Goal: Information Seeking & Learning: Learn about a topic

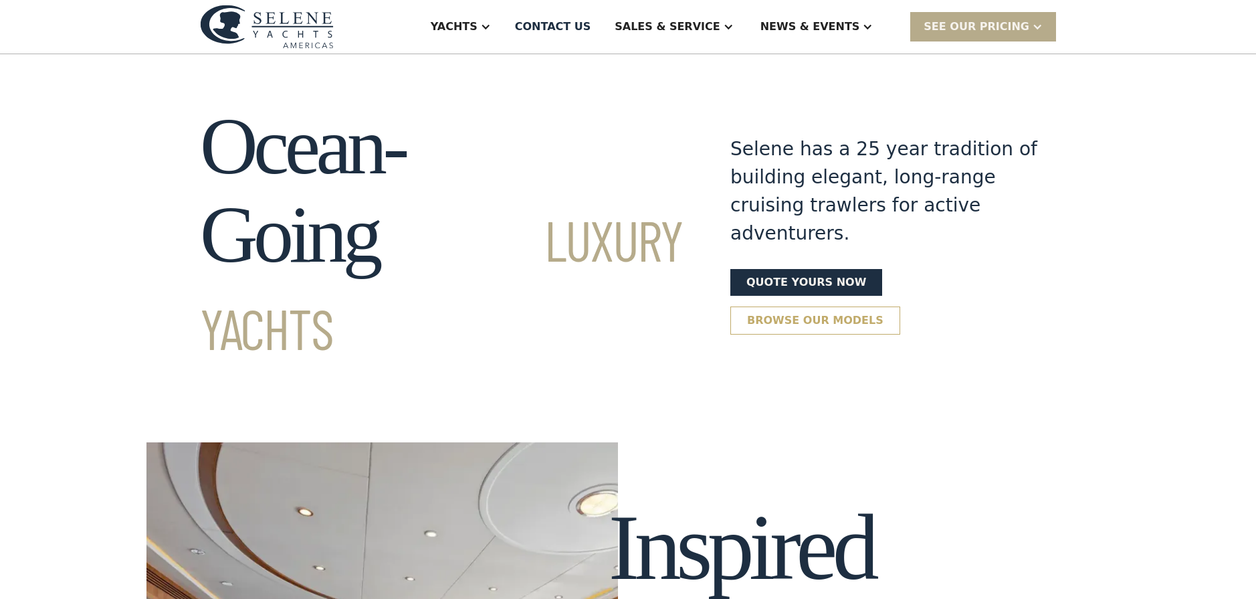
click at [901, 306] on link "Browse our models" at bounding box center [816, 320] width 170 height 28
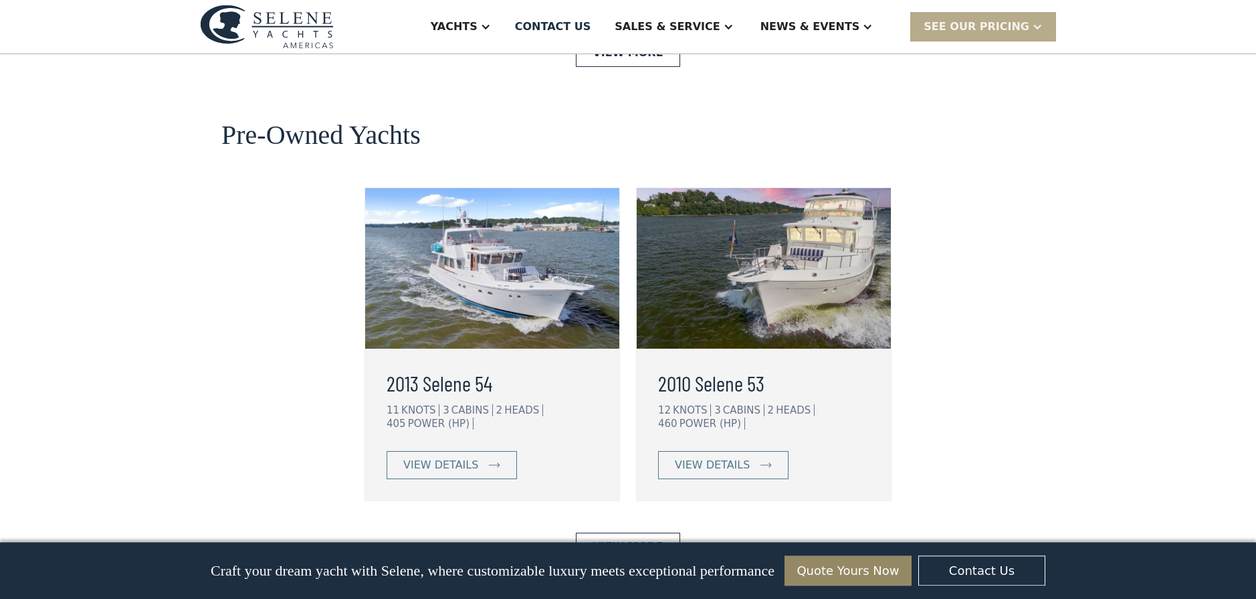
scroll to position [3337, 0]
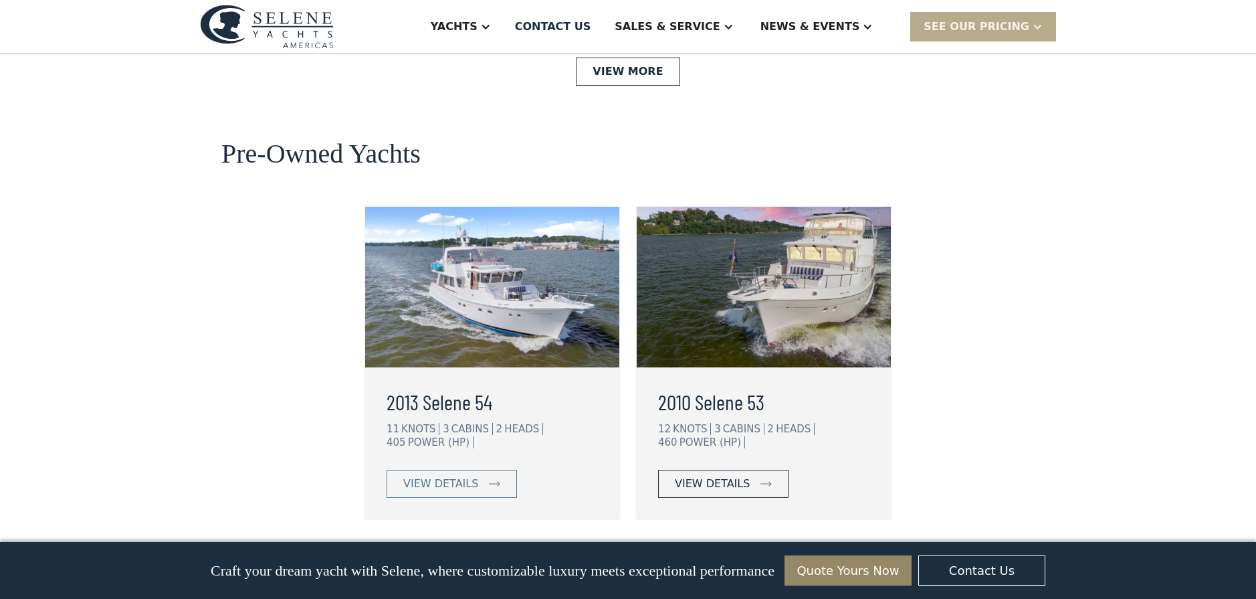
click at [723, 476] on div "view details" at bounding box center [712, 484] width 75 height 16
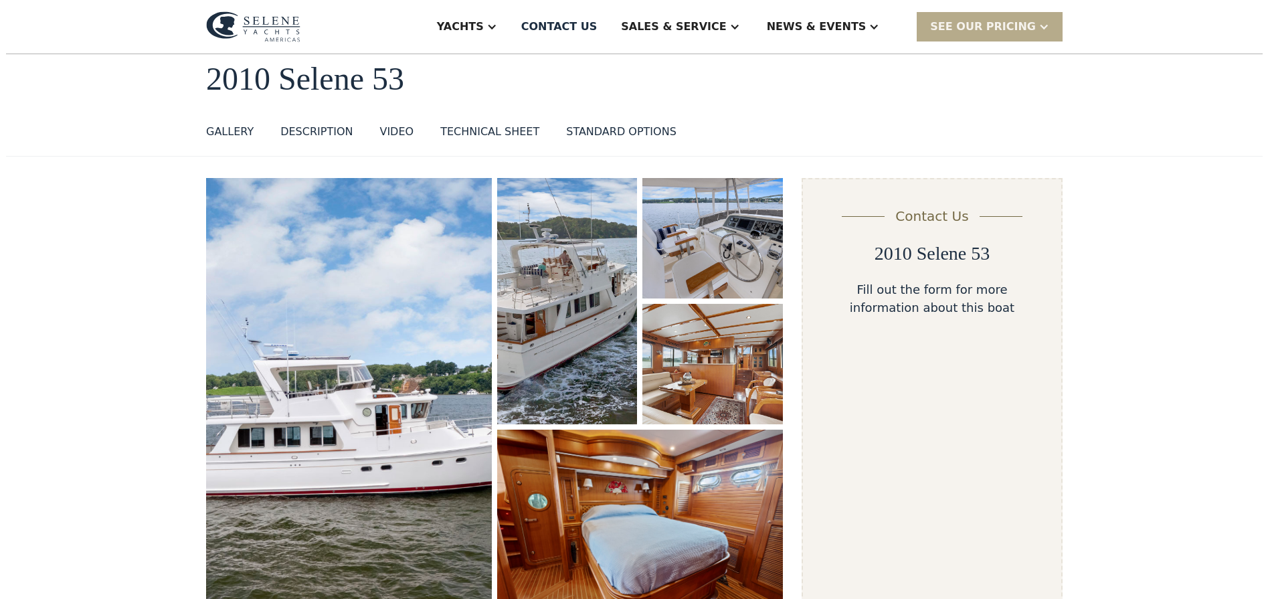
scroll to position [68, 0]
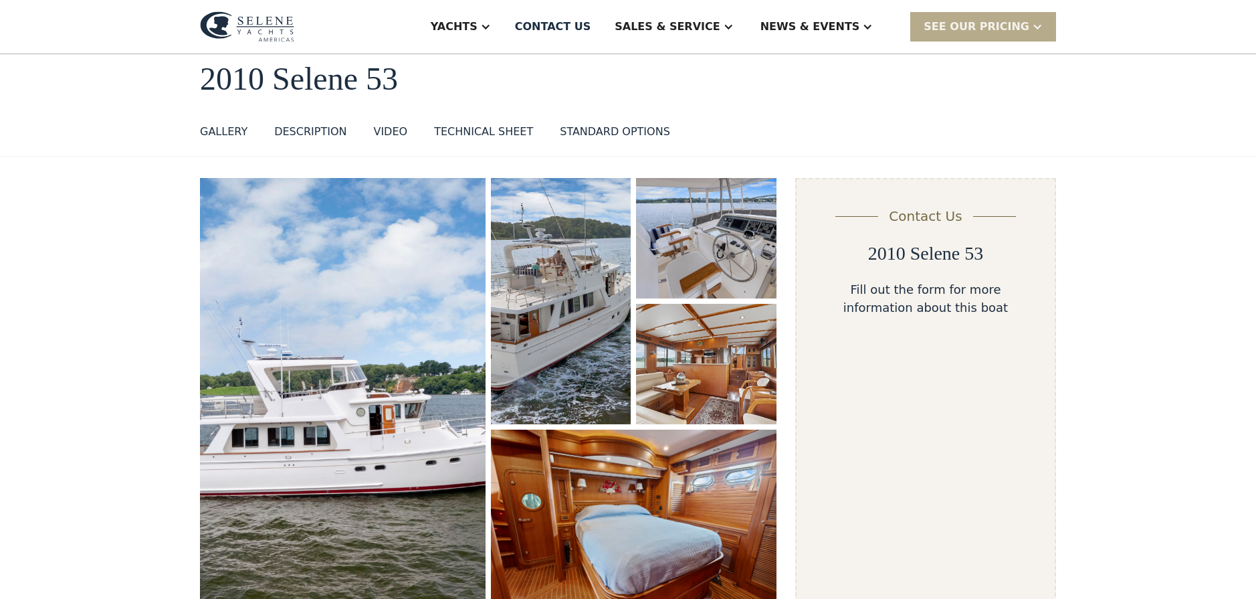
click at [305, 280] on img "open lightbox" at bounding box center [343, 399] width 286 height 442
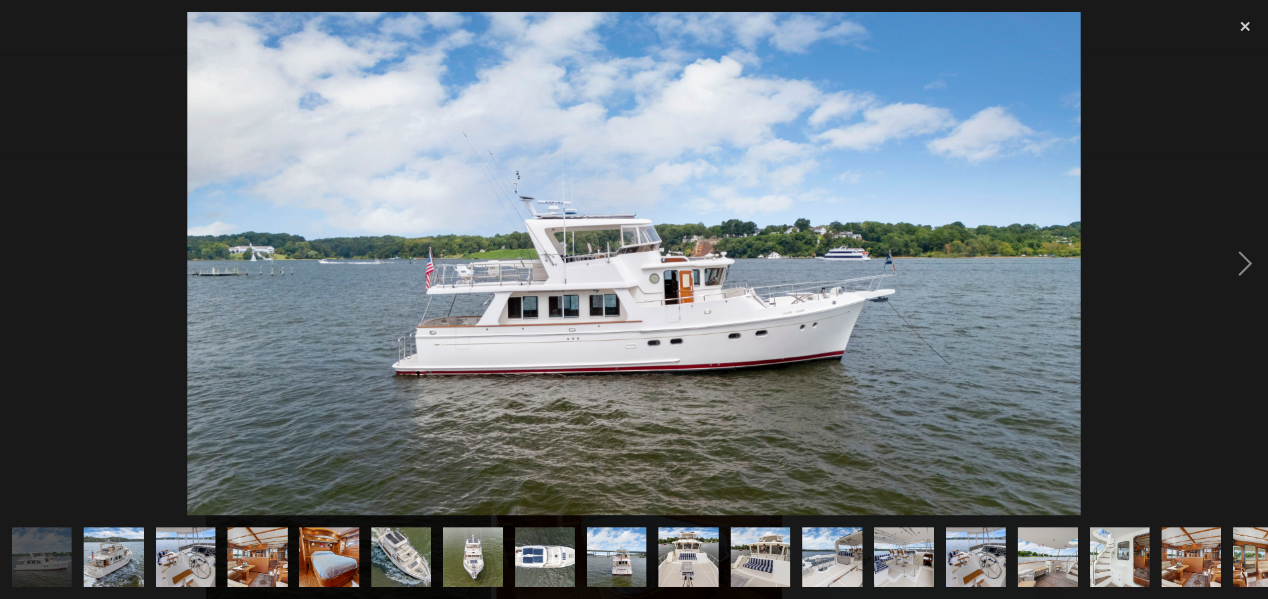
scroll to position [0, 0]
click at [1236, 269] on div "next image" at bounding box center [1244, 263] width 45 height 503
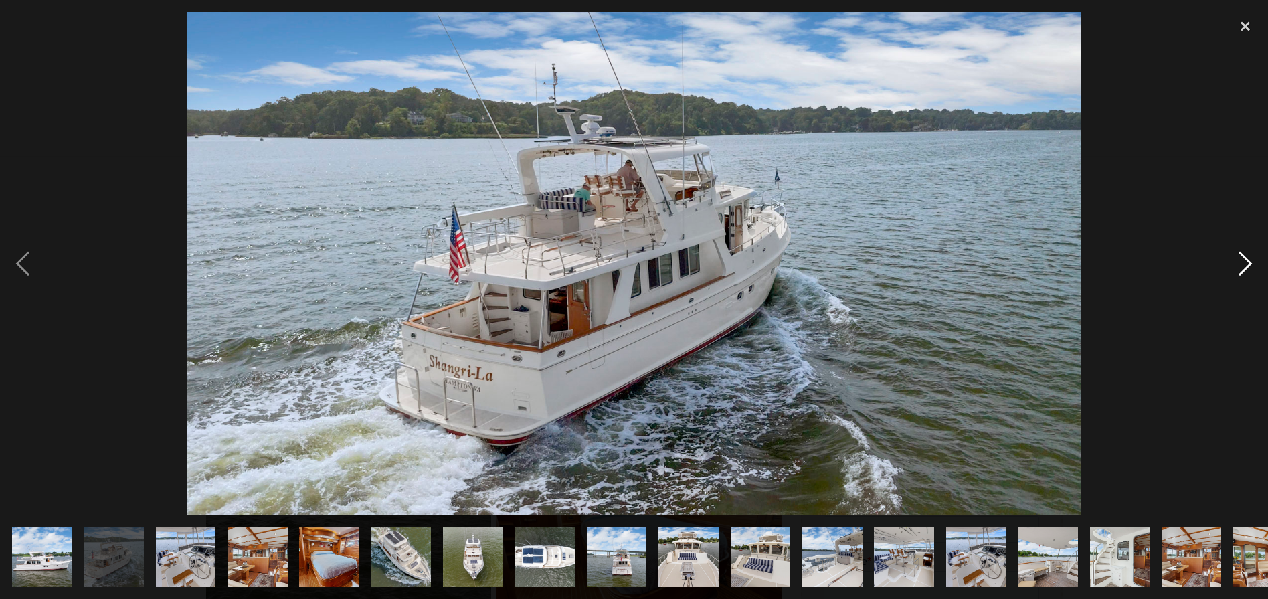
click at [1236, 269] on div "next image" at bounding box center [1244, 263] width 45 height 503
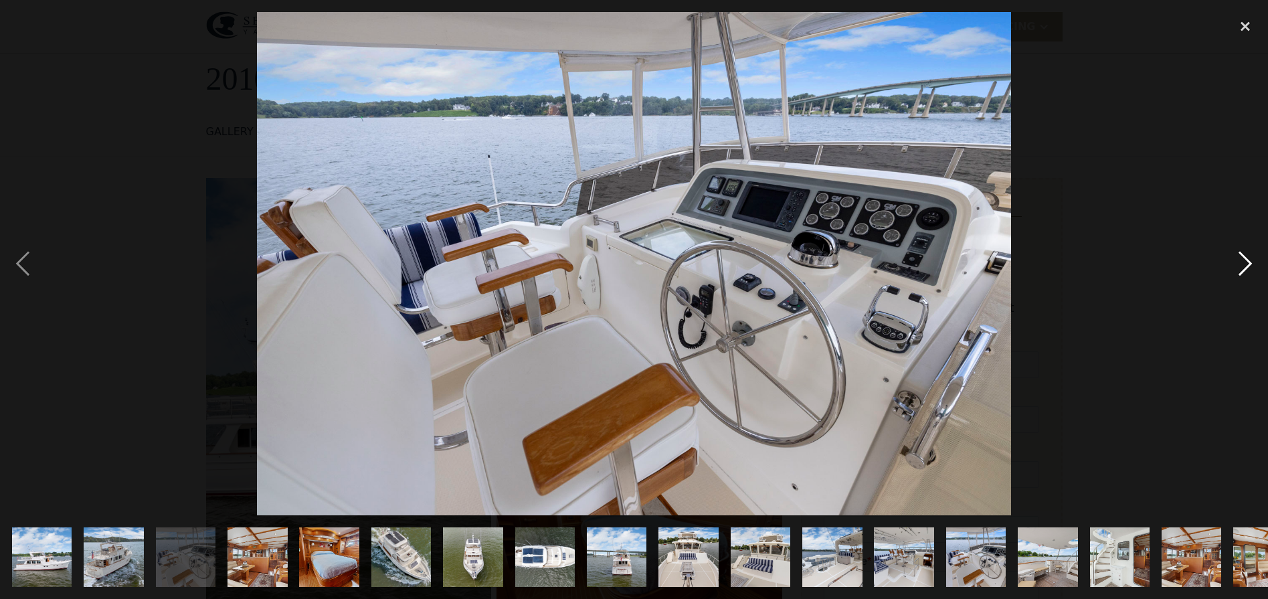
click at [1236, 269] on div "next image" at bounding box center [1244, 263] width 45 height 503
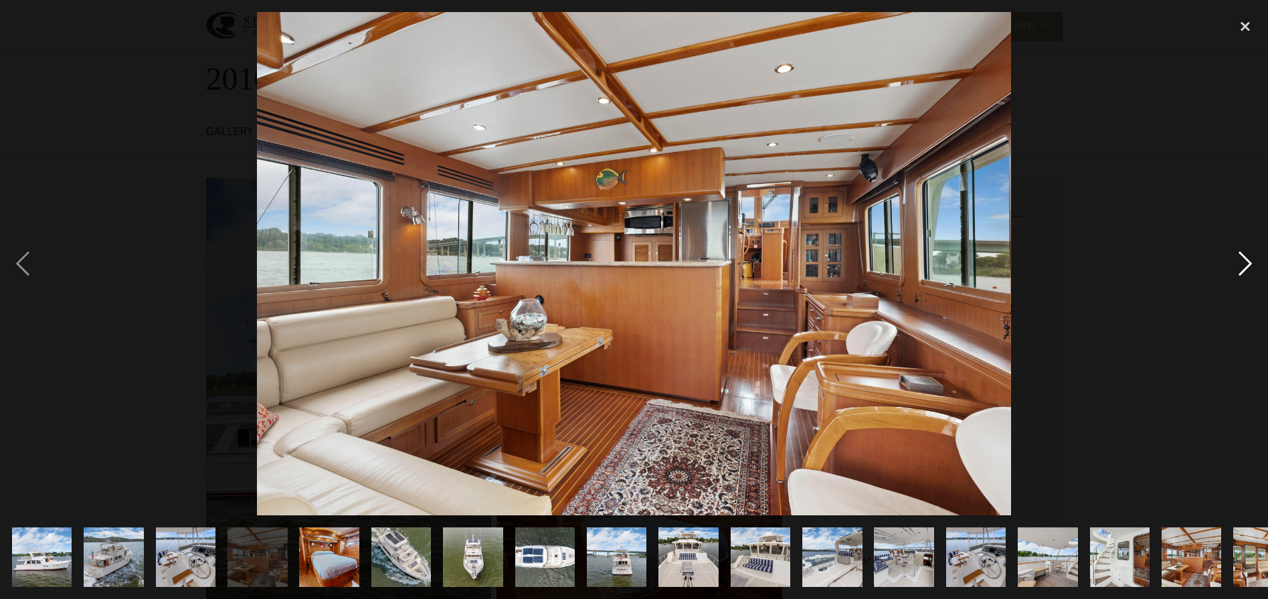
click at [1236, 269] on div "next image" at bounding box center [1244, 263] width 45 height 503
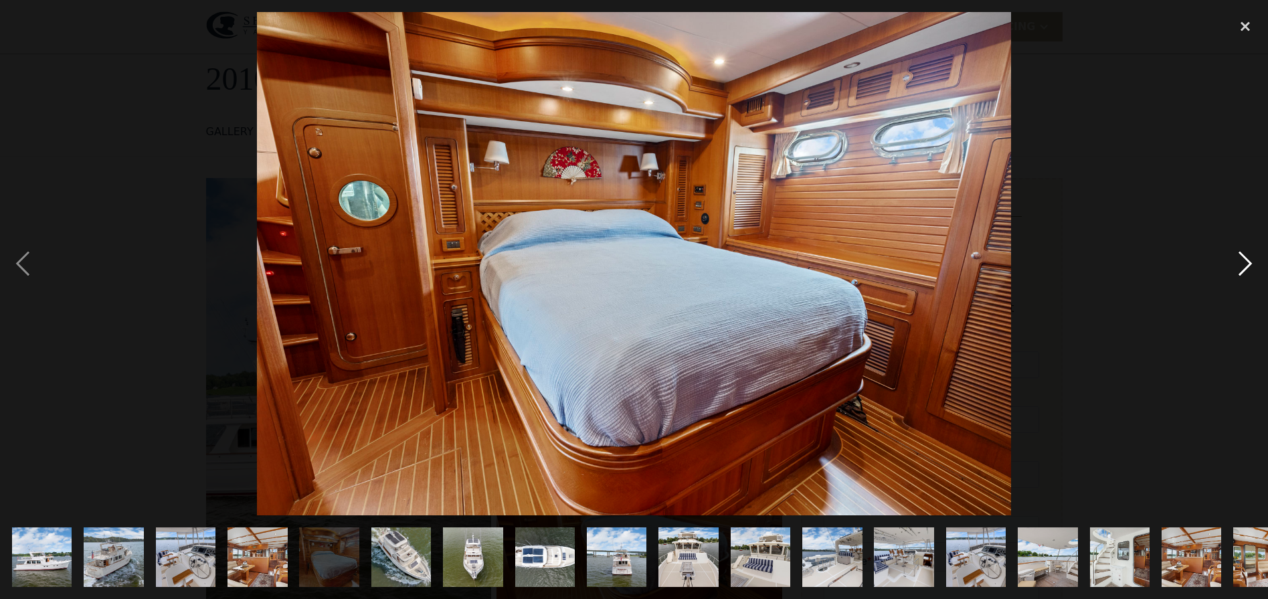
click at [1236, 269] on div "next image" at bounding box center [1244, 263] width 45 height 503
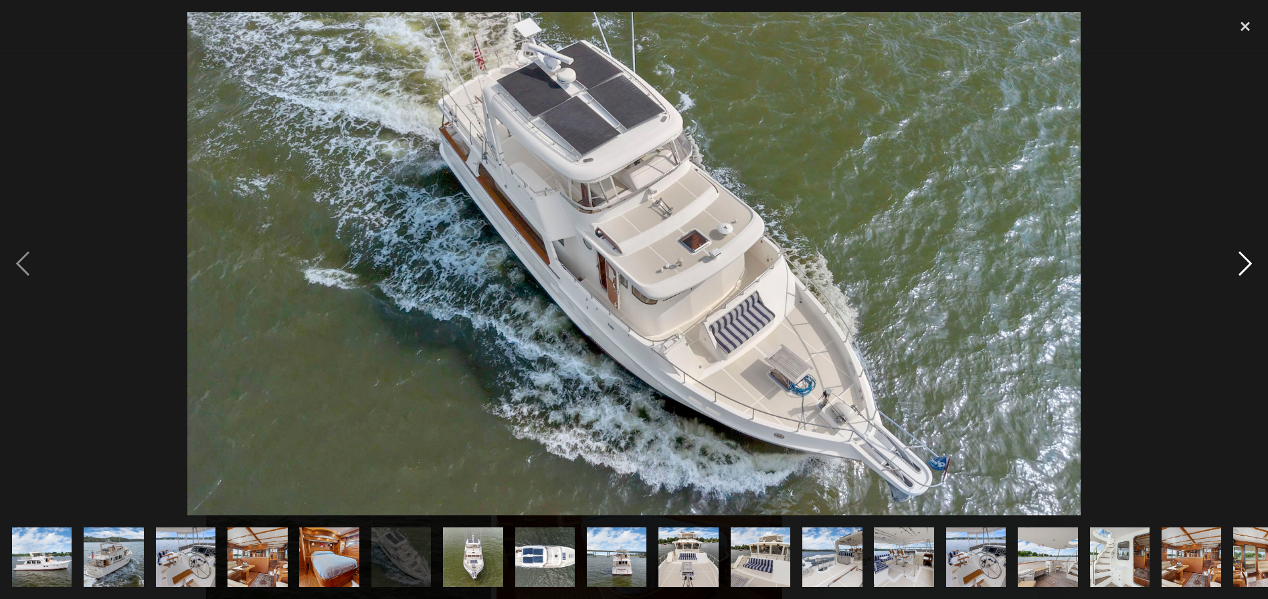
click at [1236, 269] on div "next image" at bounding box center [1244, 263] width 45 height 503
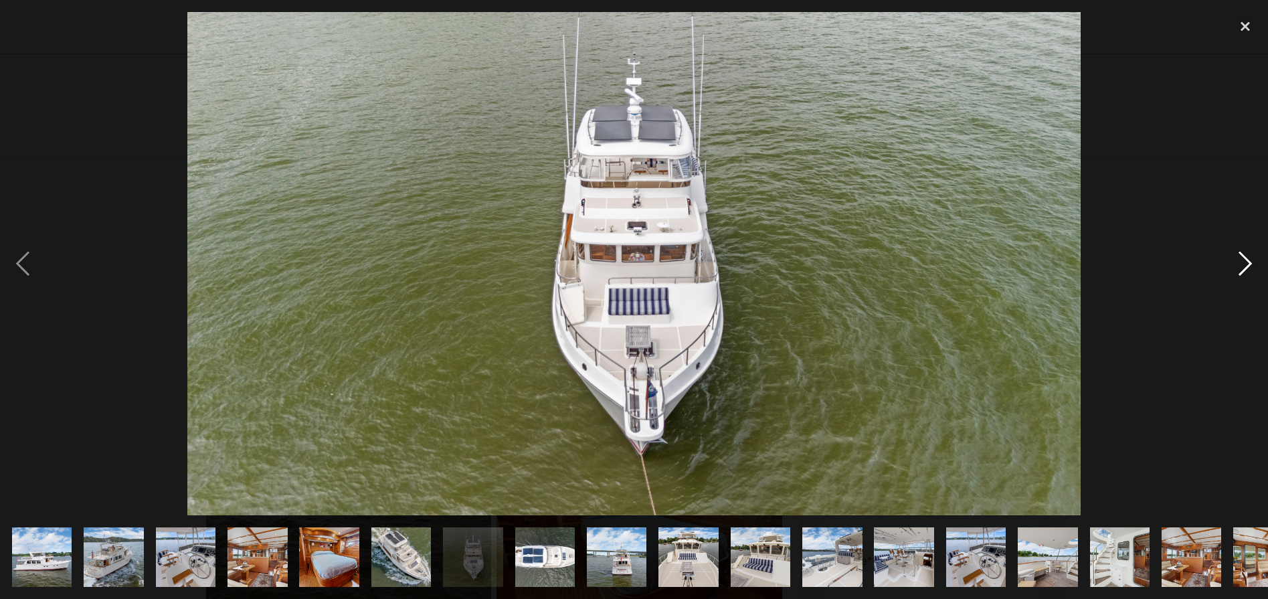
click at [1236, 269] on div "next image" at bounding box center [1244, 263] width 45 height 503
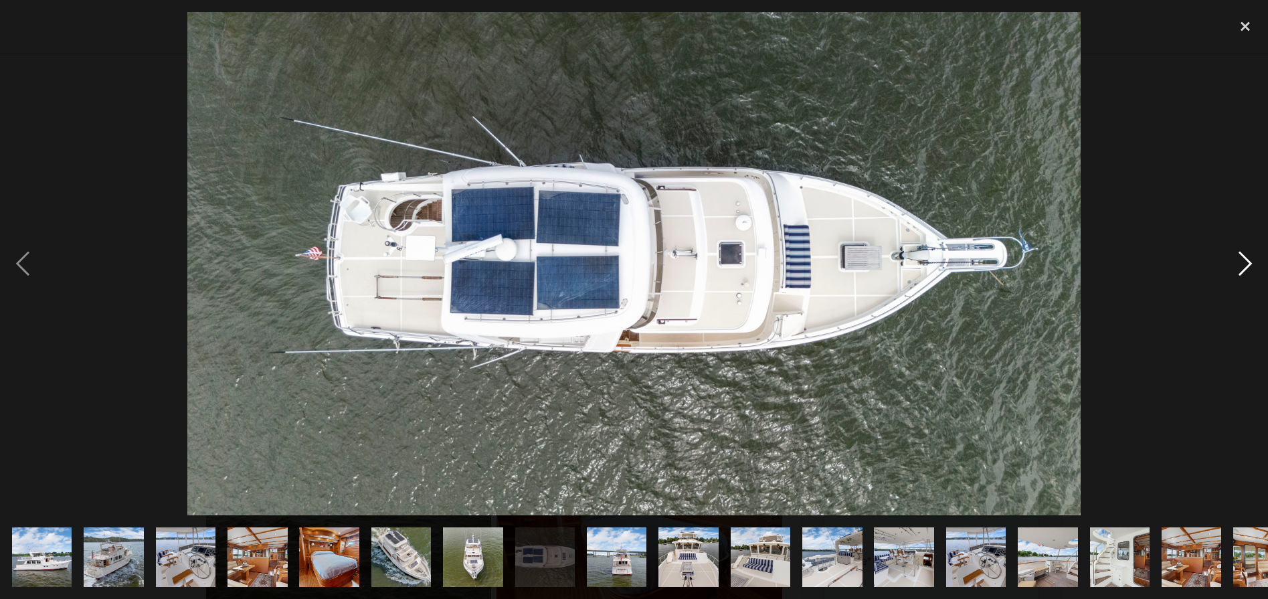
click at [1236, 269] on div "next image" at bounding box center [1244, 263] width 45 height 503
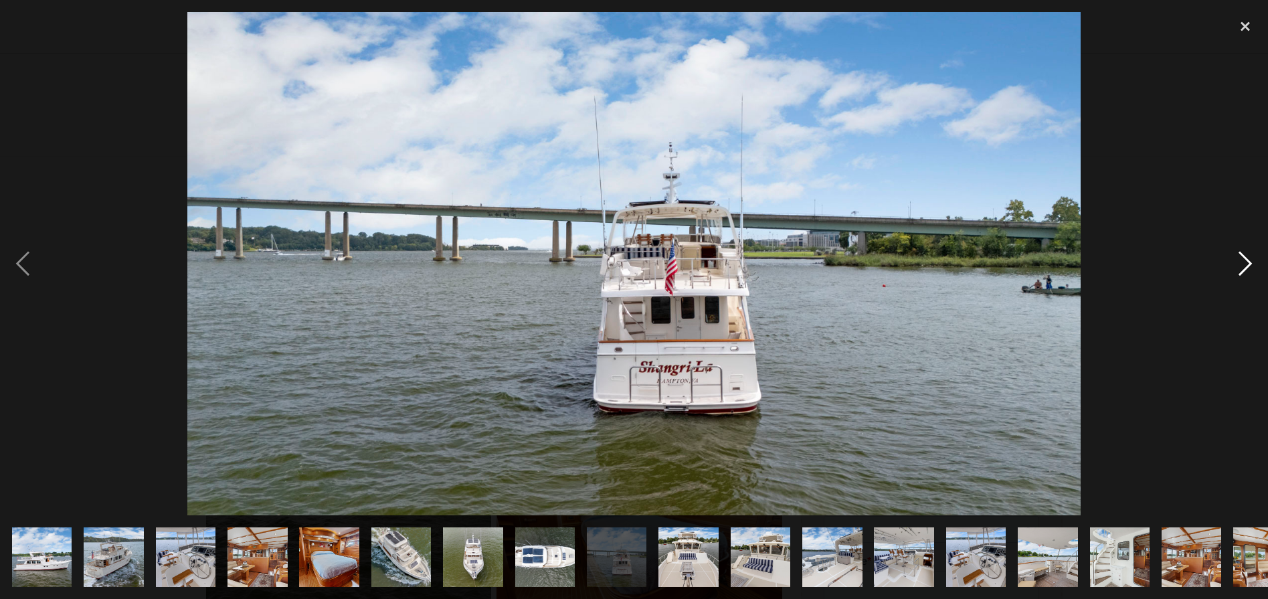
click at [1236, 269] on div "next image" at bounding box center [1244, 263] width 45 height 503
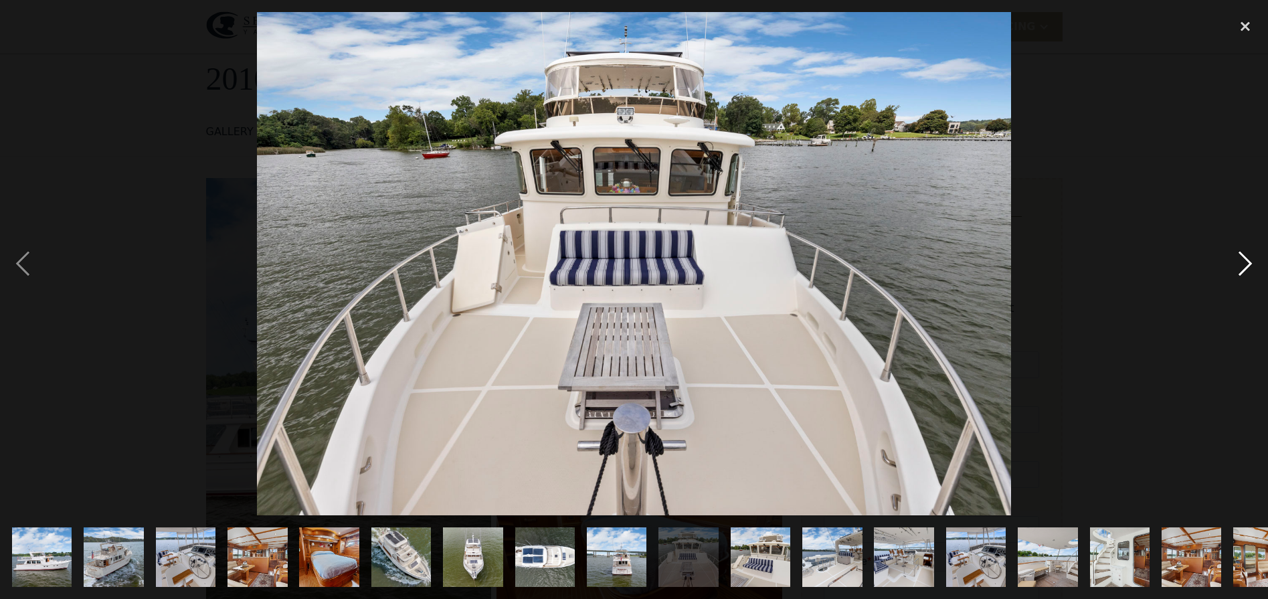
click at [1236, 269] on div "next image" at bounding box center [1244, 263] width 45 height 503
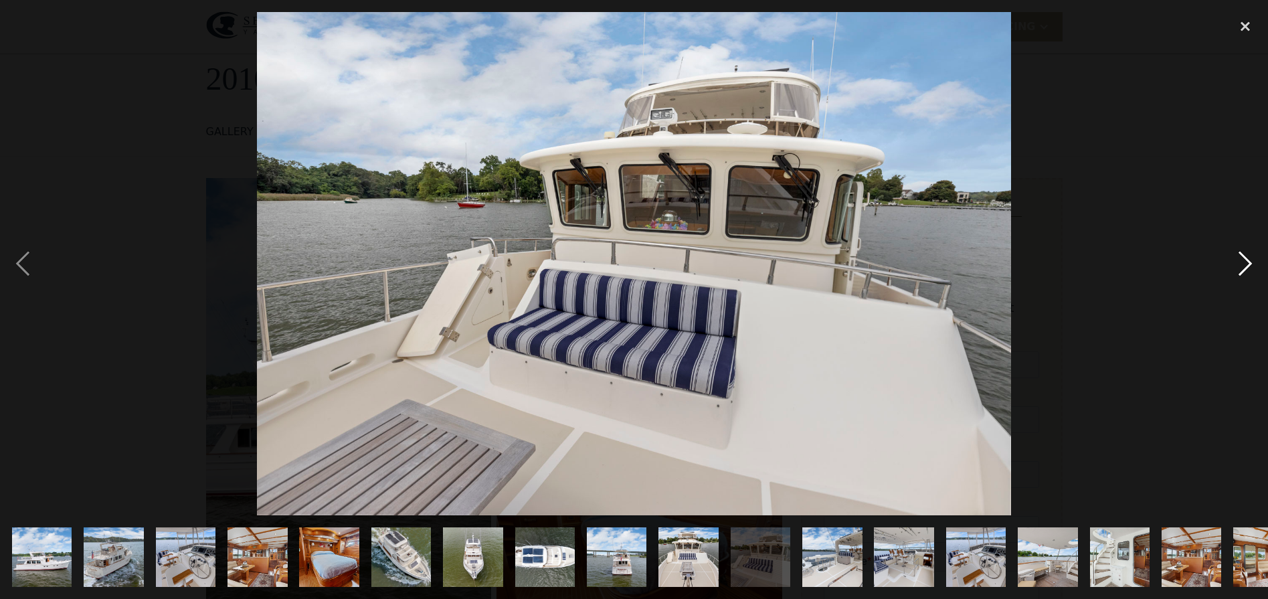
click at [1236, 269] on div "next image" at bounding box center [1244, 263] width 45 height 503
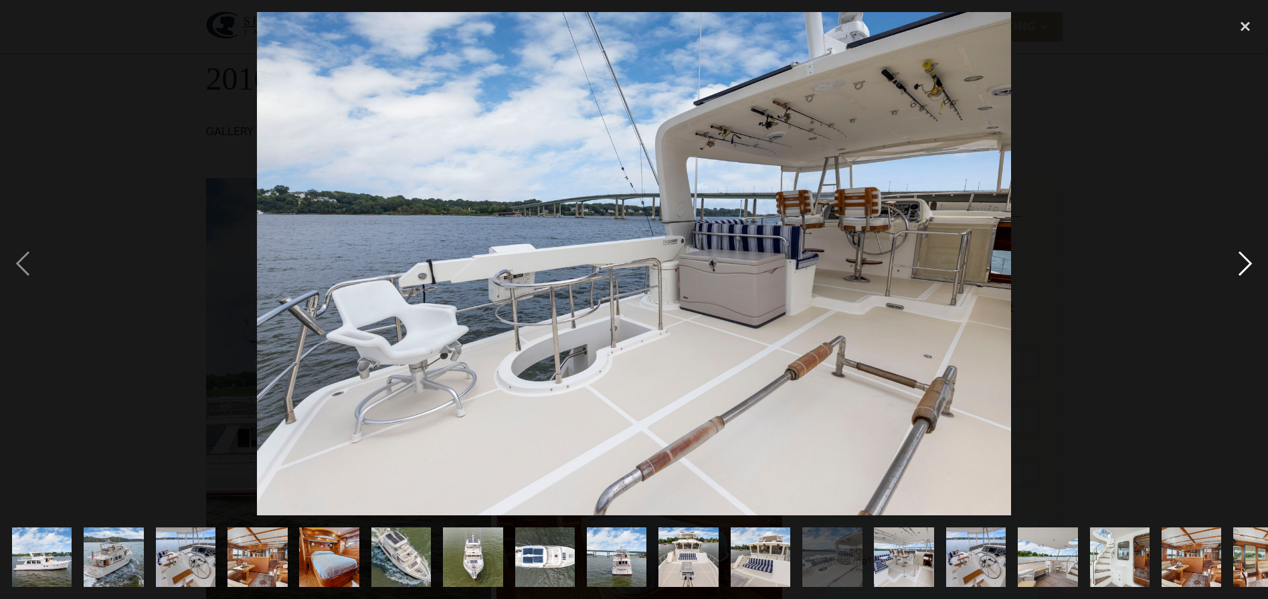
click at [1236, 269] on div "next image" at bounding box center [1244, 263] width 45 height 503
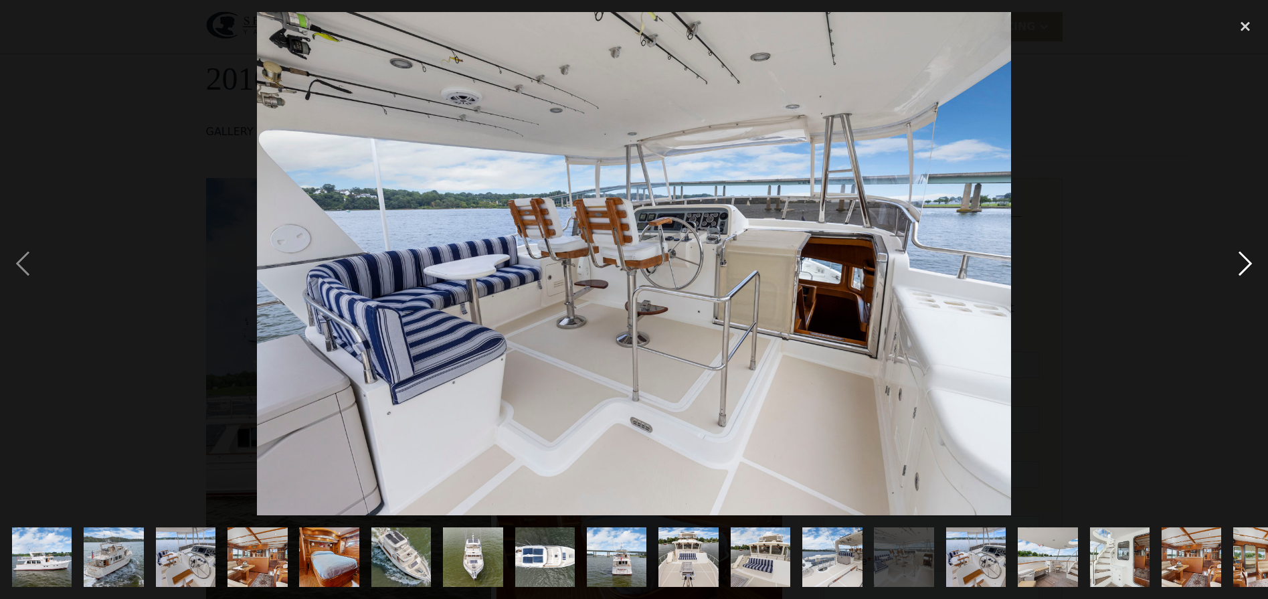
click at [1236, 269] on div "next image" at bounding box center [1244, 263] width 45 height 503
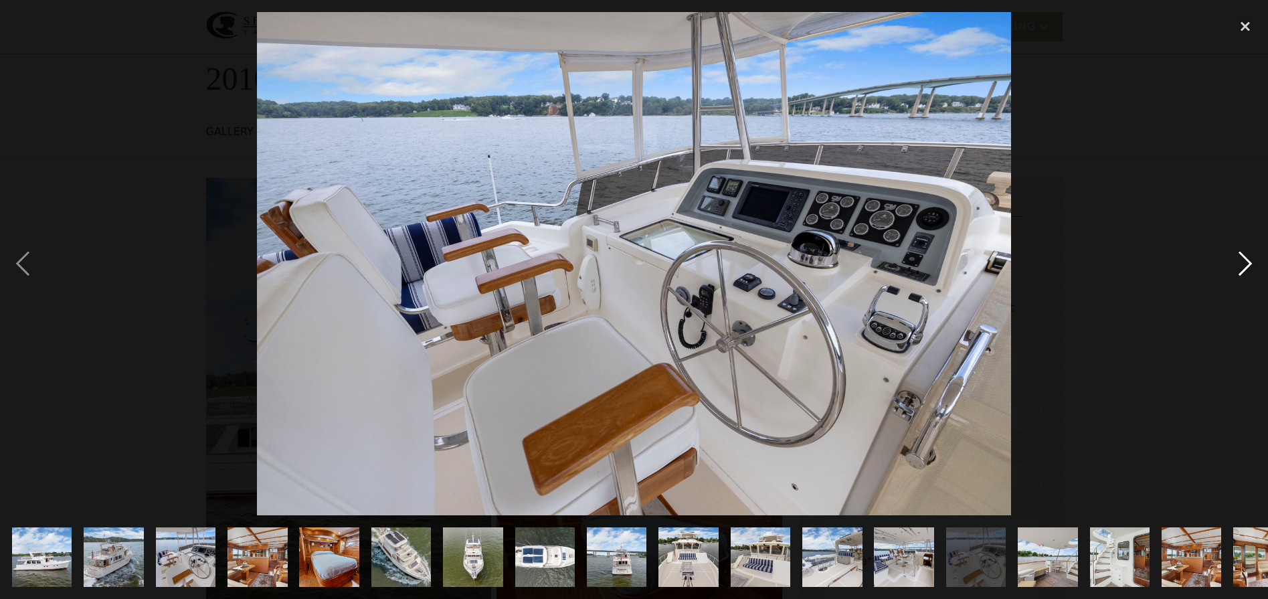
click at [1236, 269] on div "next image" at bounding box center [1244, 263] width 45 height 503
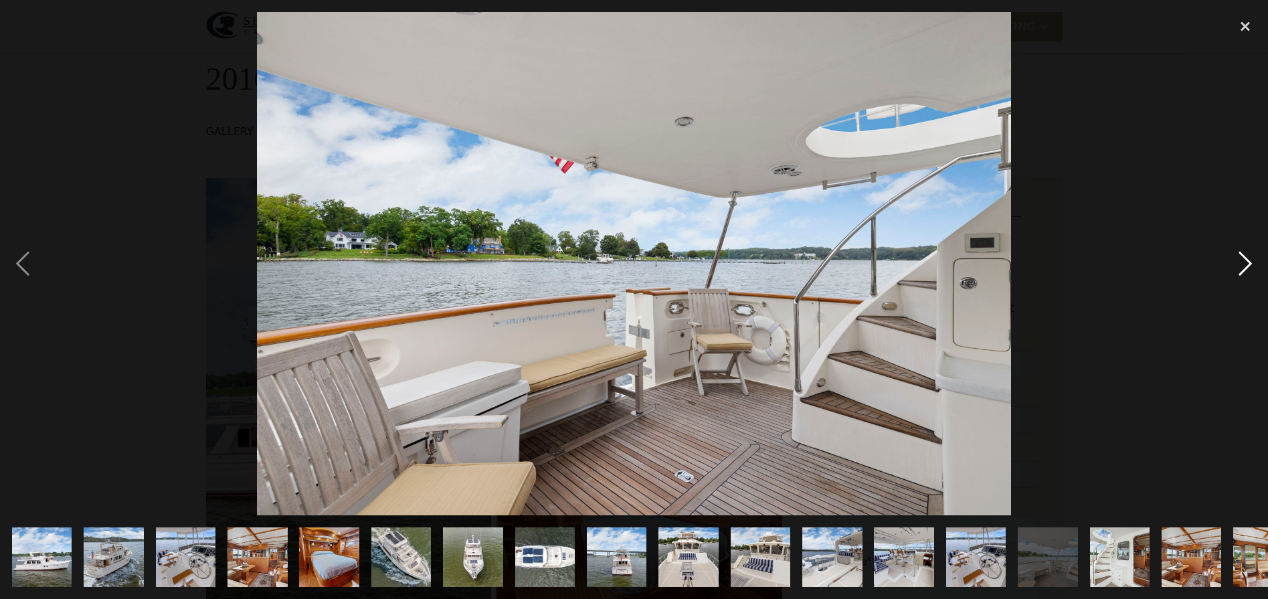
click at [1236, 269] on div "next image" at bounding box center [1244, 263] width 45 height 503
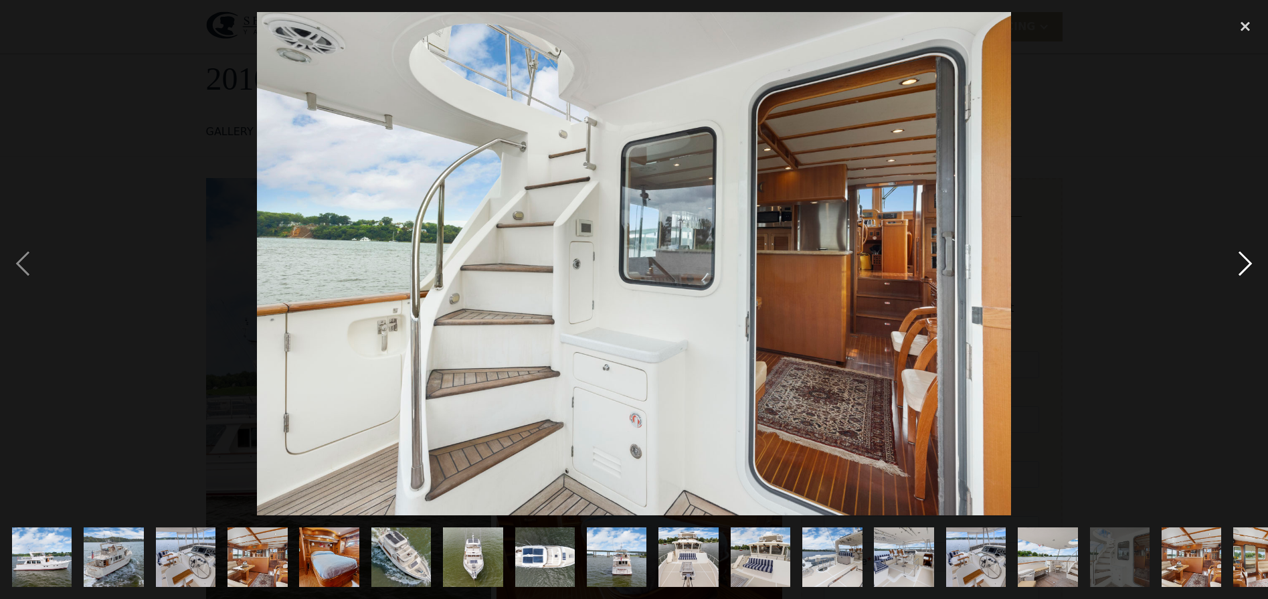
click at [1236, 269] on div "next image" at bounding box center [1244, 263] width 45 height 503
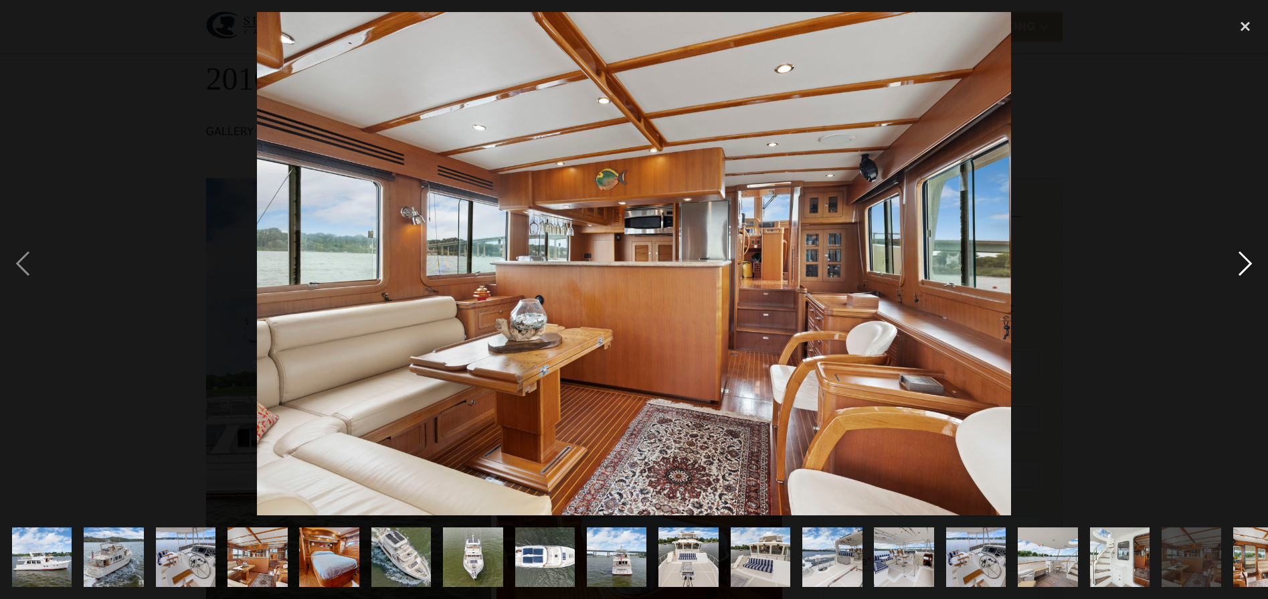
click at [1236, 269] on div "next image" at bounding box center [1244, 263] width 45 height 503
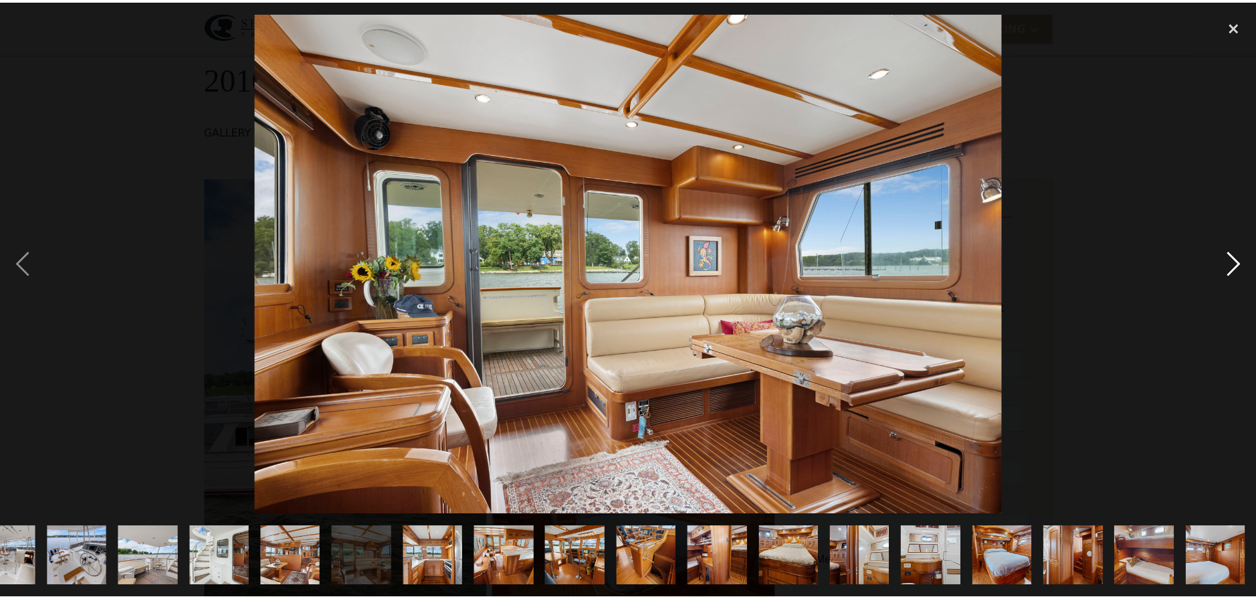
scroll to position [0, 900]
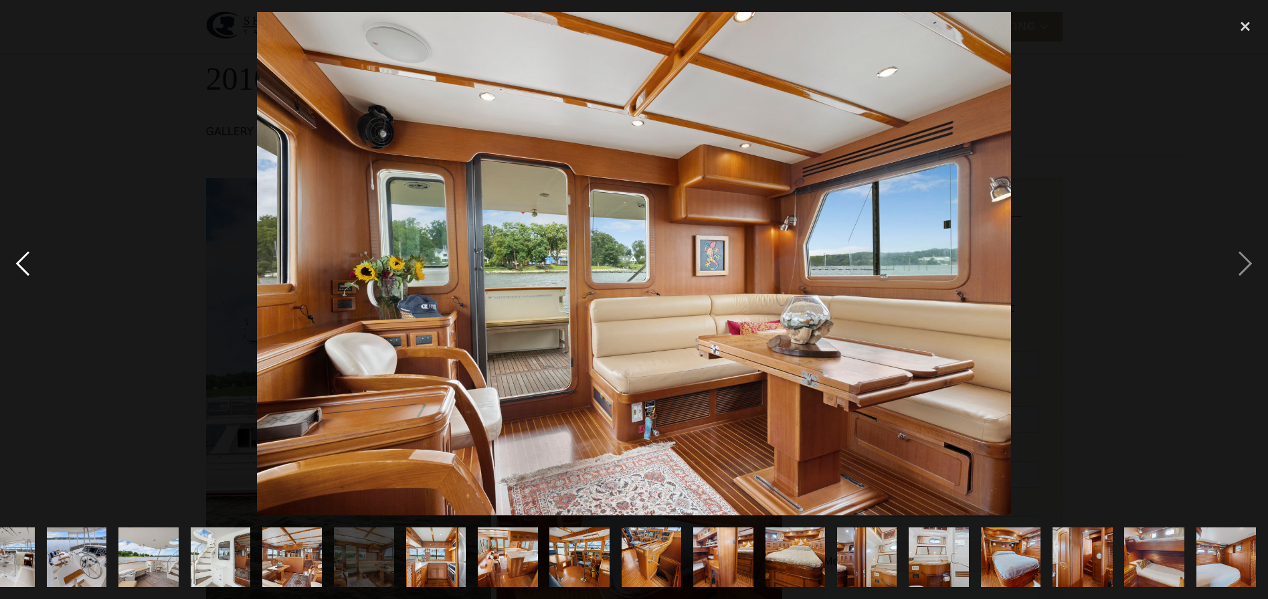
click at [33, 264] on div "previous image" at bounding box center [22, 263] width 45 height 503
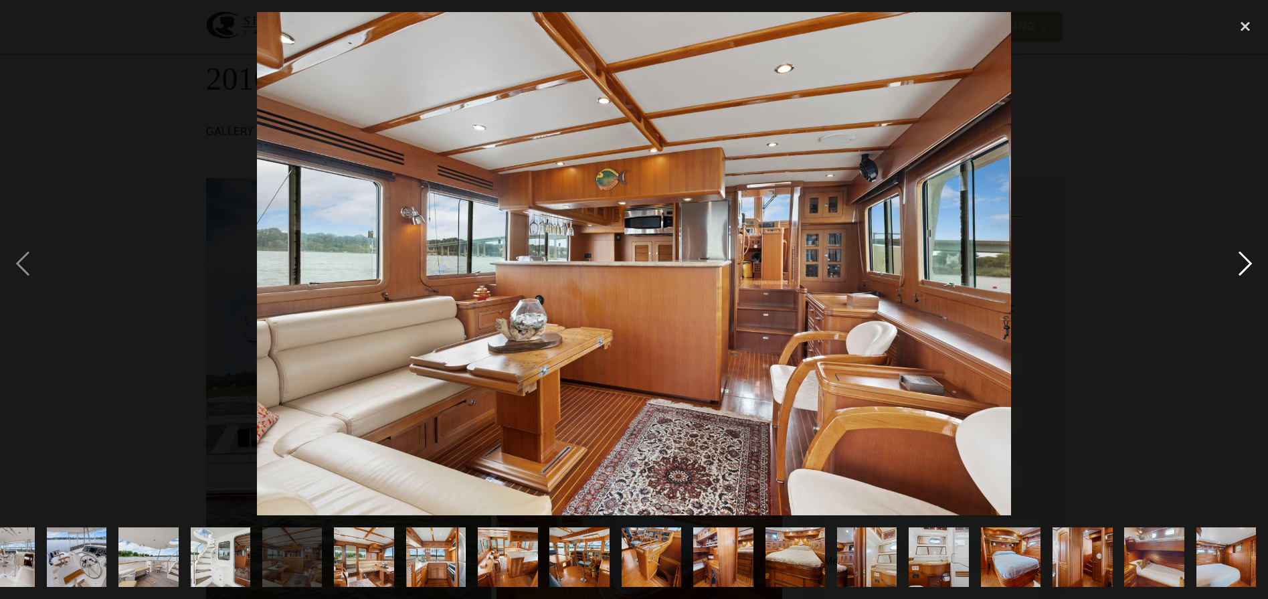
click at [1236, 270] on div "next image" at bounding box center [1244, 263] width 45 height 503
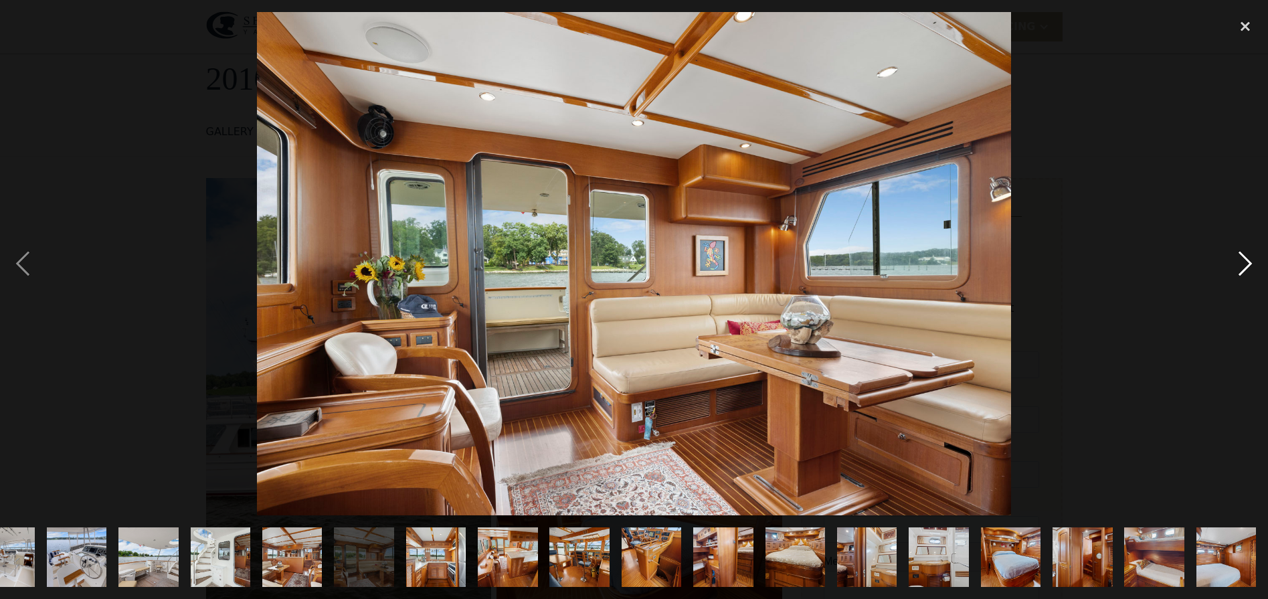
click at [1234, 269] on div "next image" at bounding box center [1244, 263] width 45 height 503
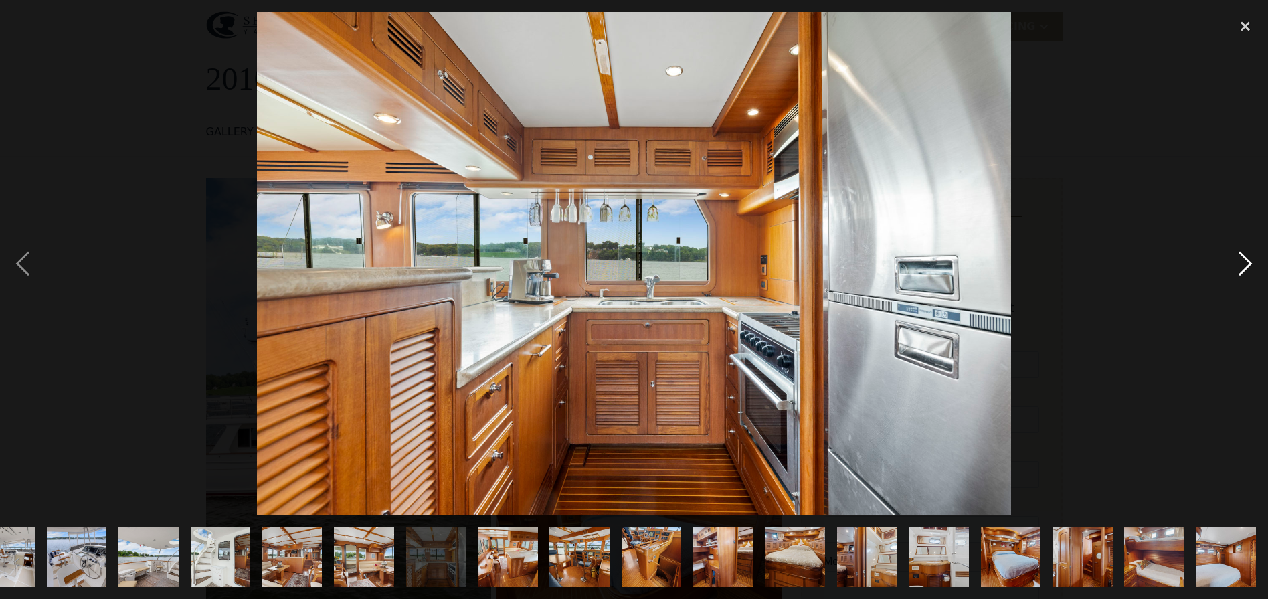
click at [1234, 269] on div "next image" at bounding box center [1244, 263] width 45 height 503
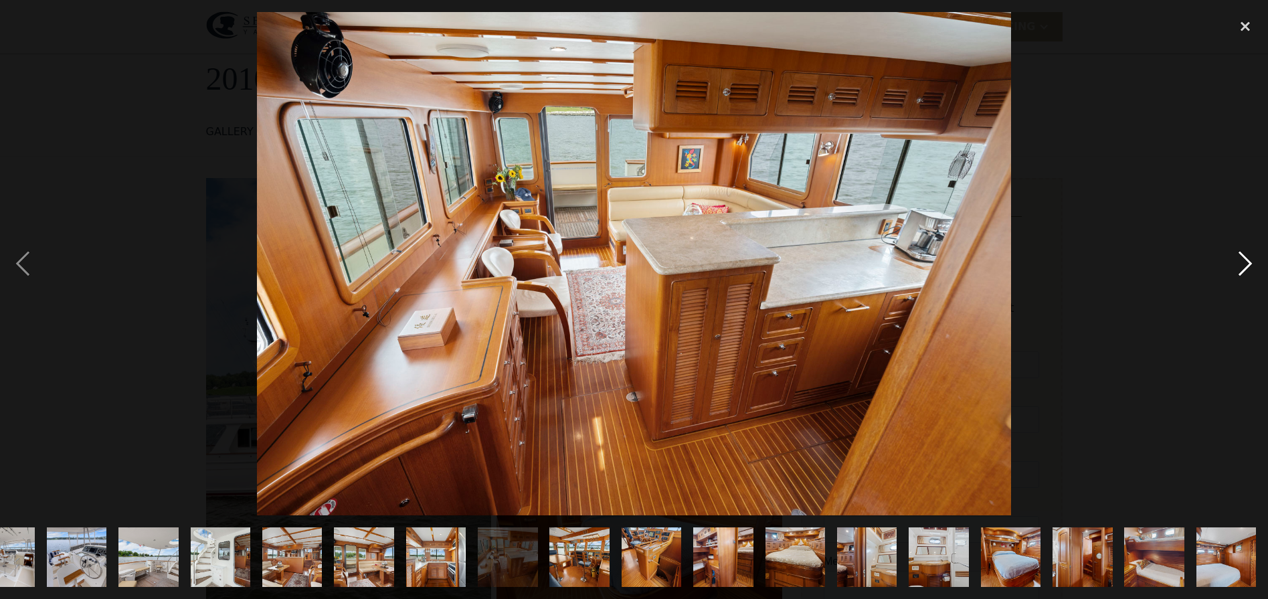
click at [1234, 269] on div "next image" at bounding box center [1244, 263] width 45 height 503
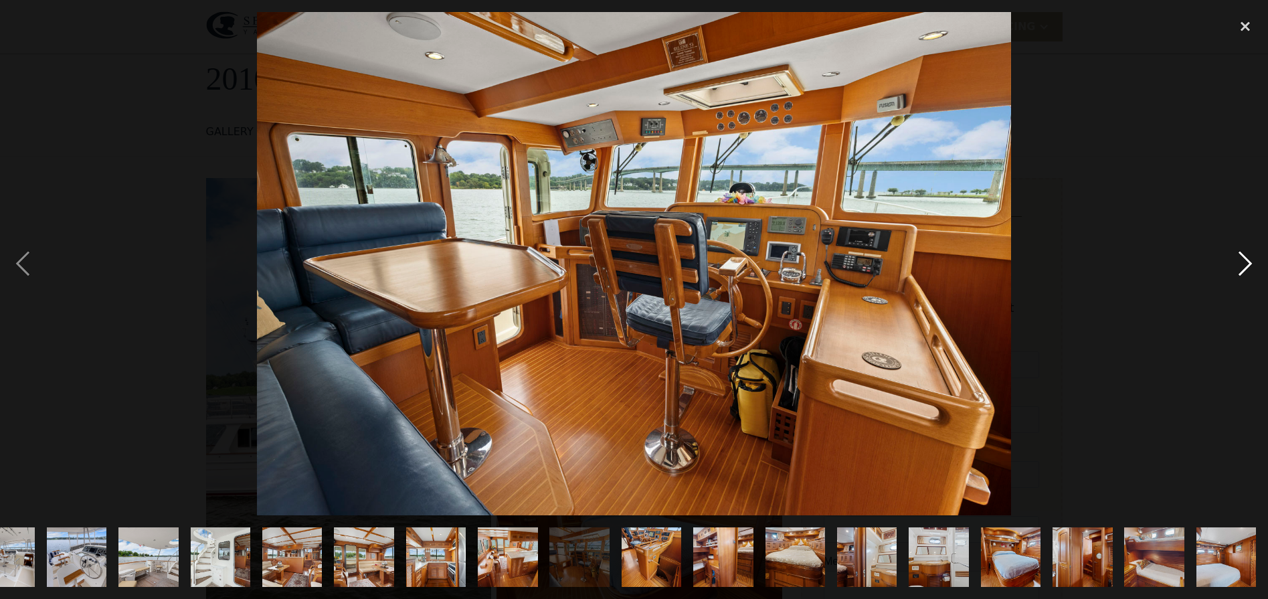
click at [1234, 269] on div "next image" at bounding box center [1244, 263] width 45 height 503
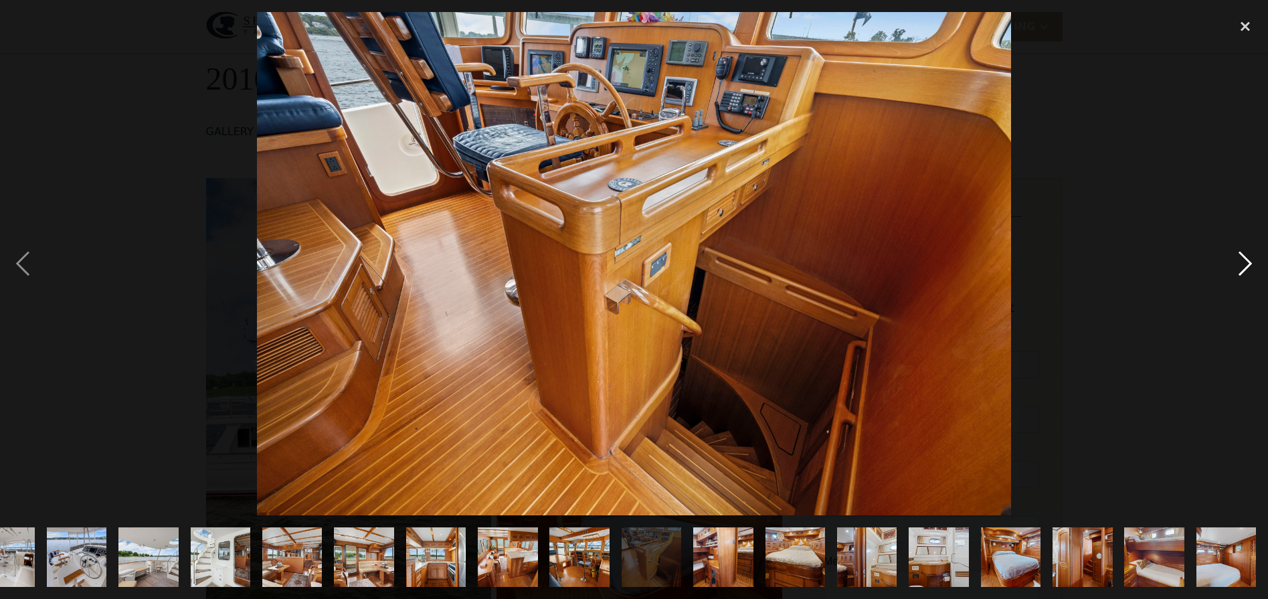
click at [1234, 269] on div "next image" at bounding box center [1244, 263] width 45 height 503
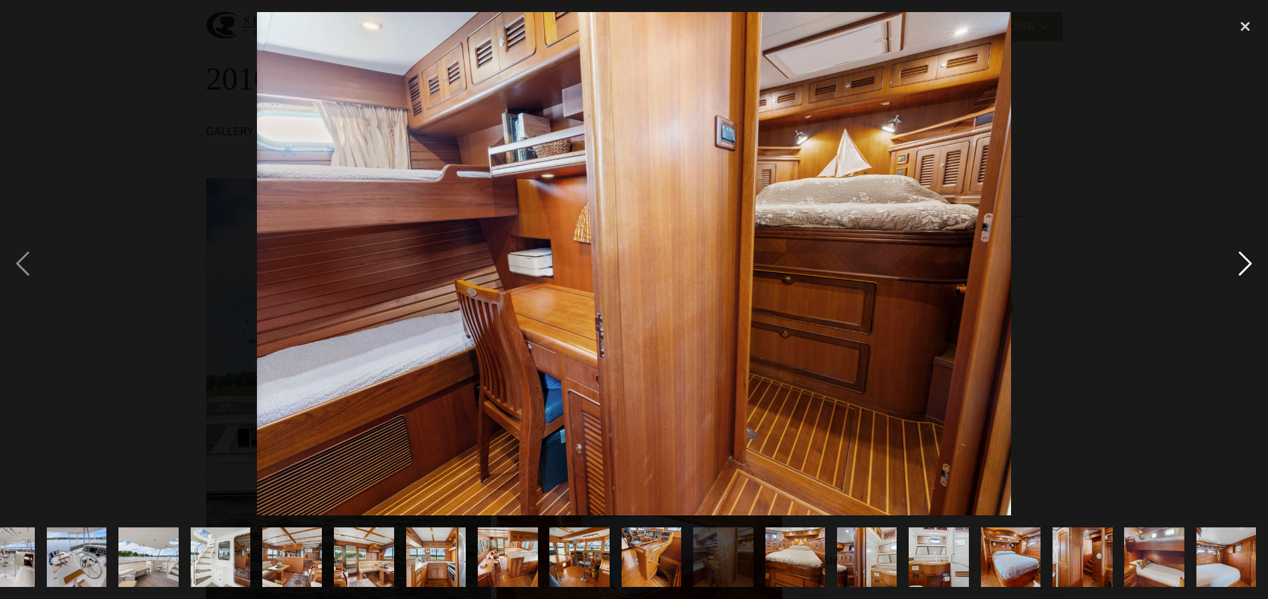
click at [1234, 269] on div "next image" at bounding box center [1244, 263] width 45 height 503
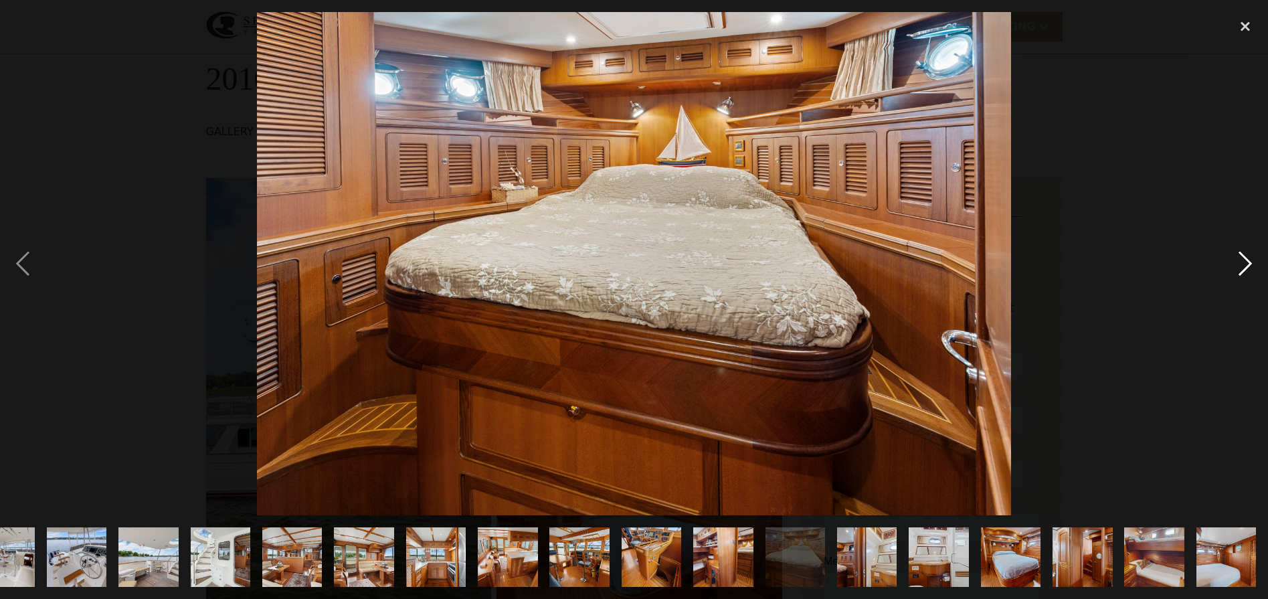
click at [1234, 269] on div "next image" at bounding box center [1244, 263] width 45 height 503
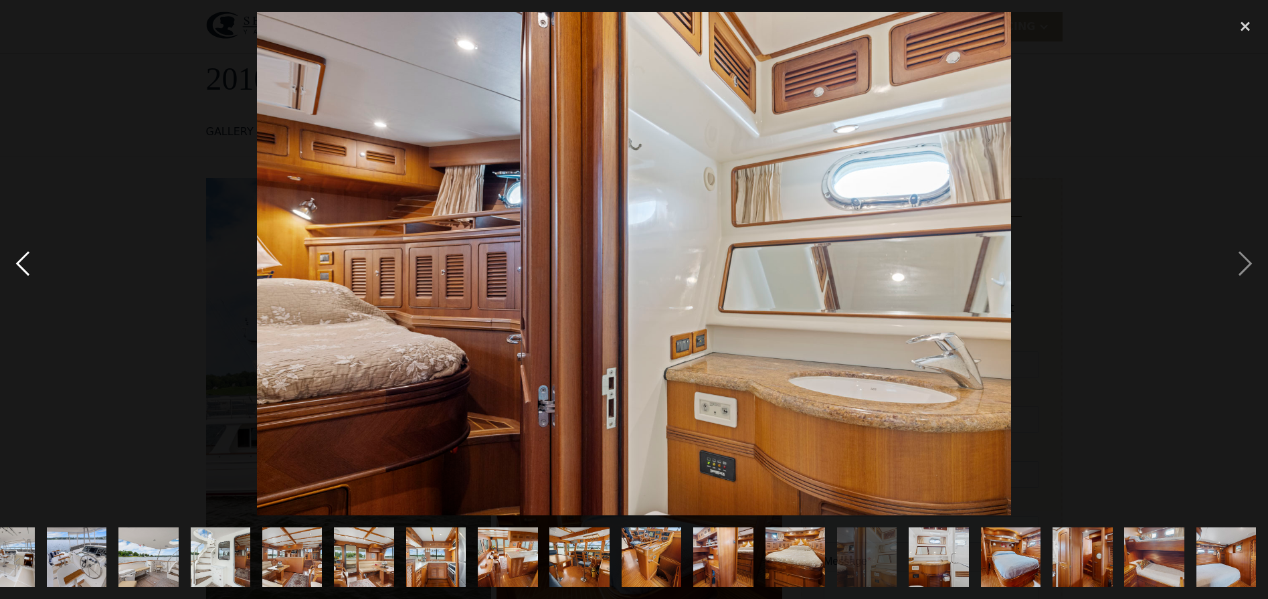
click at [32, 273] on div "previous image" at bounding box center [22, 263] width 45 height 503
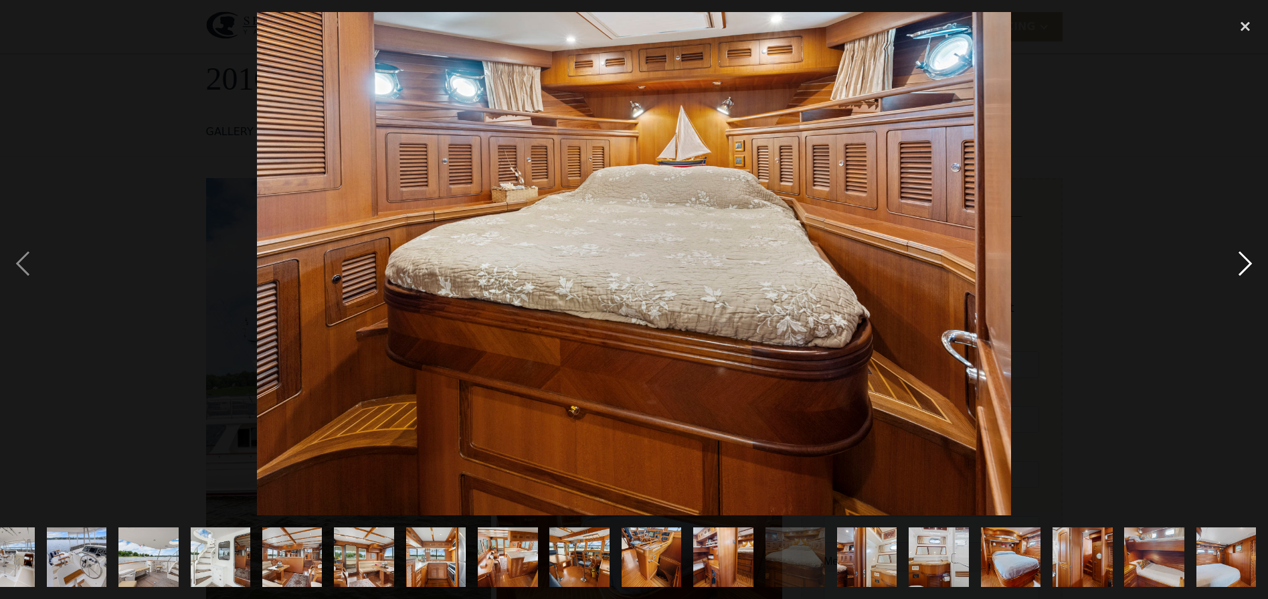
click at [1251, 262] on div "next image" at bounding box center [1244, 263] width 45 height 503
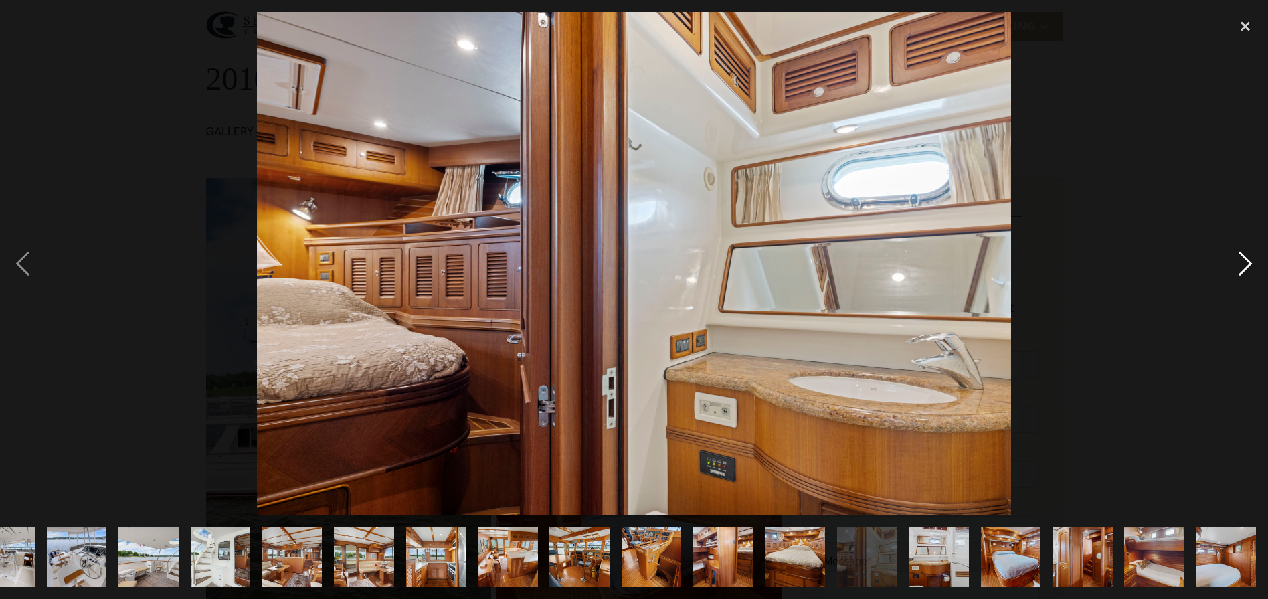
click at [1251, 262] on div "next image" at bounding box center [1244, 263] width 45 height 503
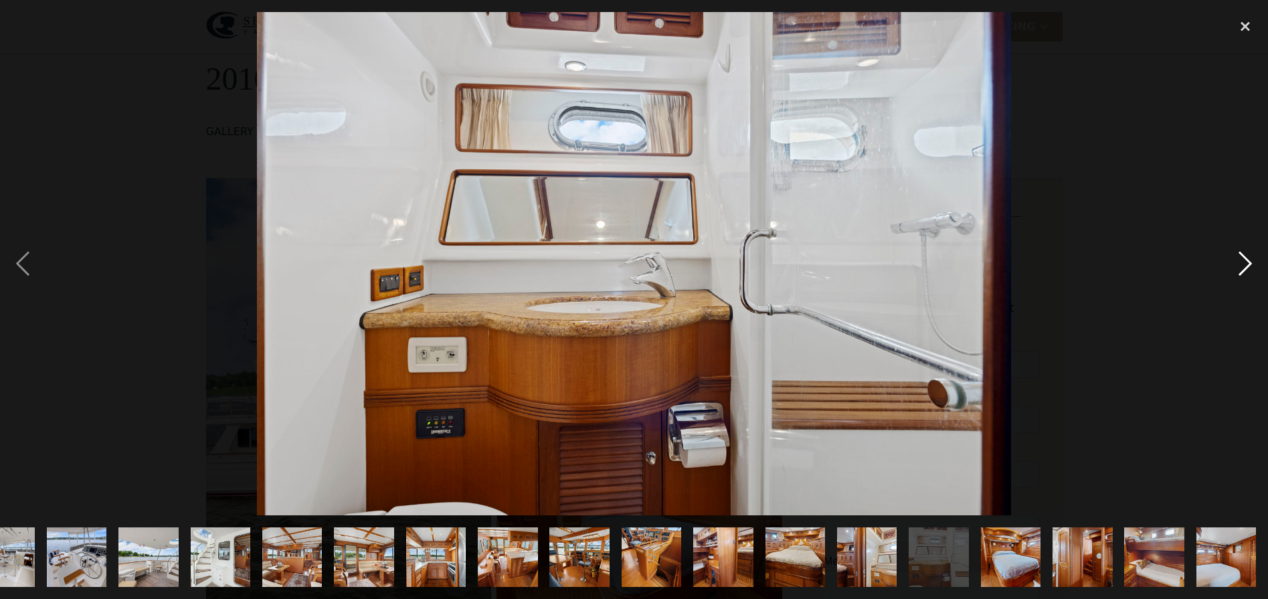
click at [1250, 257] on div "next image" at bounding box center [1244, 263] width 45 height 503
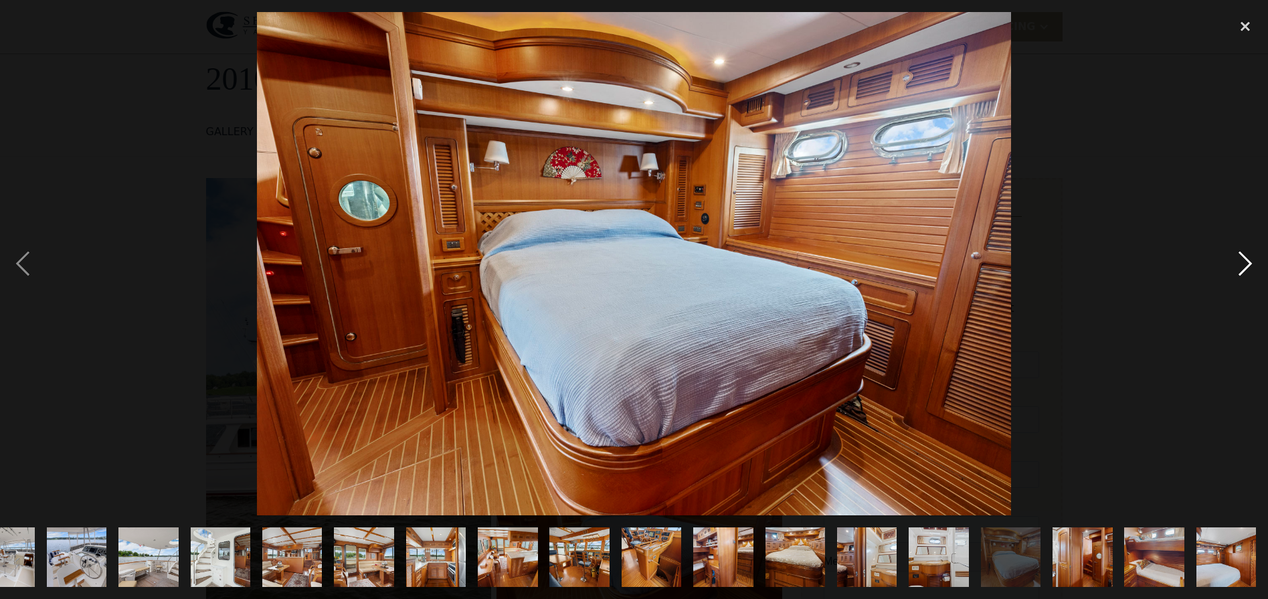
click at [1250, 257] on div "next image" at bounding box center [1244, 263] width 45 height 503
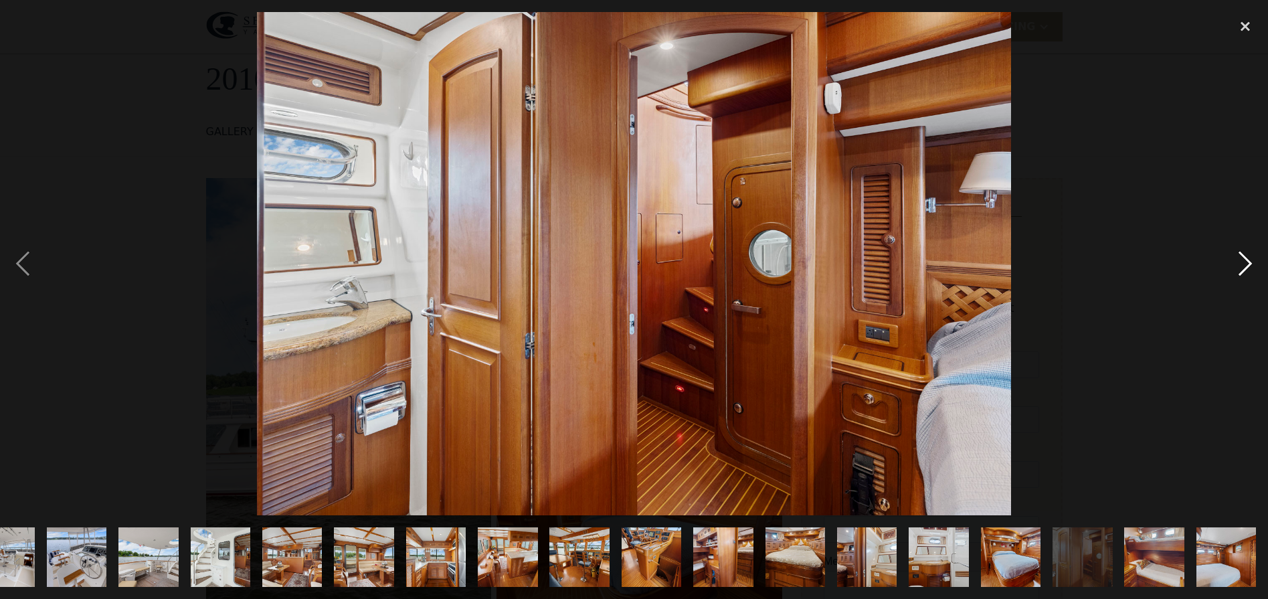
click at [1250, 257] on div "next image" at bounding box center [1244, 263] width 45 height 503
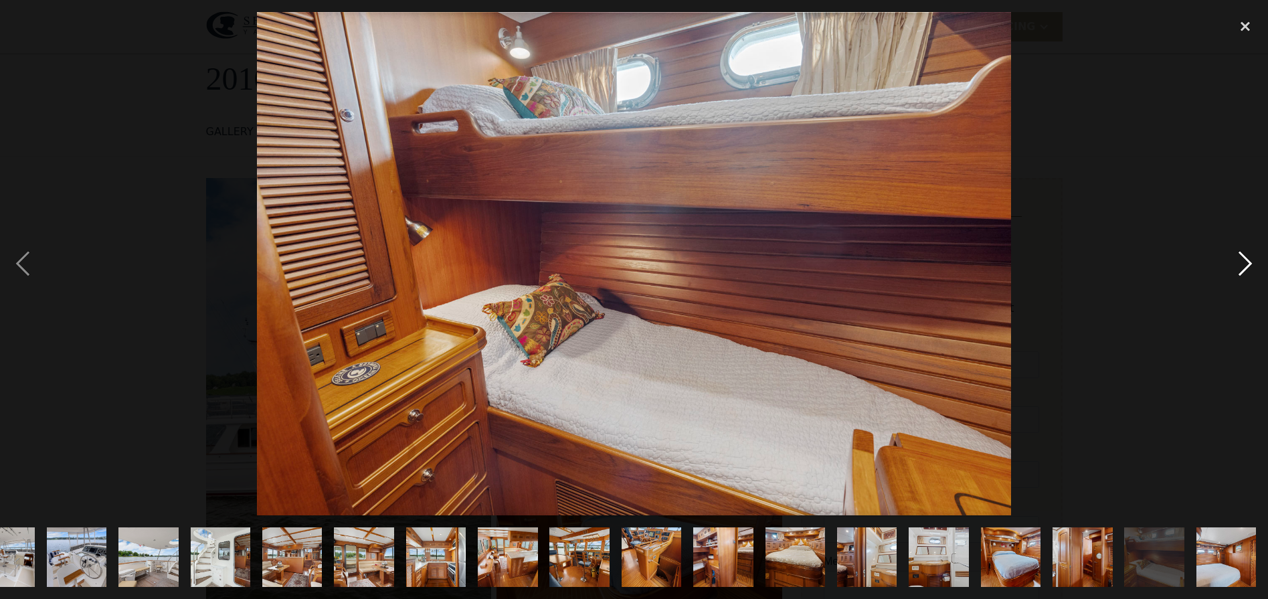
click at [1250, 257] on div "next image" at bounding box center [1244, 263] width 45 height 503
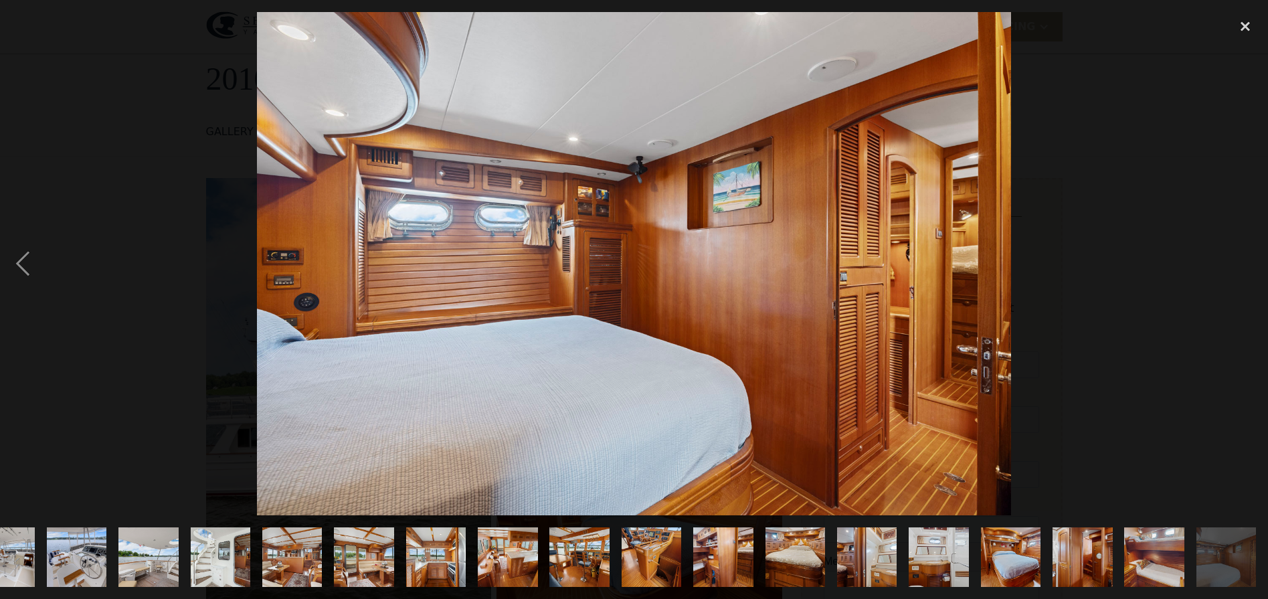
click at [1250, 257] on div "next image" at bounding box center [1244, 263] width 45 height 503
click at [1224, 275] on div "next image" at bounding box center [1244, 263] width 45 height 503
click at [1245, 21] on div "close lightbox" at bounding box center [1244, 26] width 45 height 29
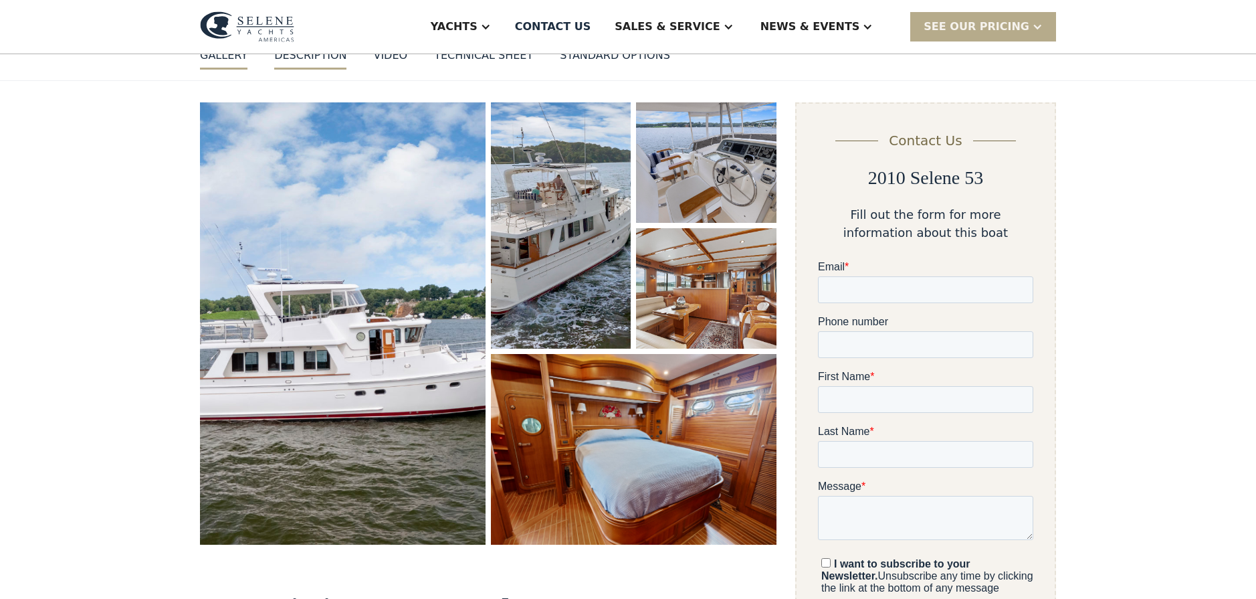
scroll to position [68, 0]
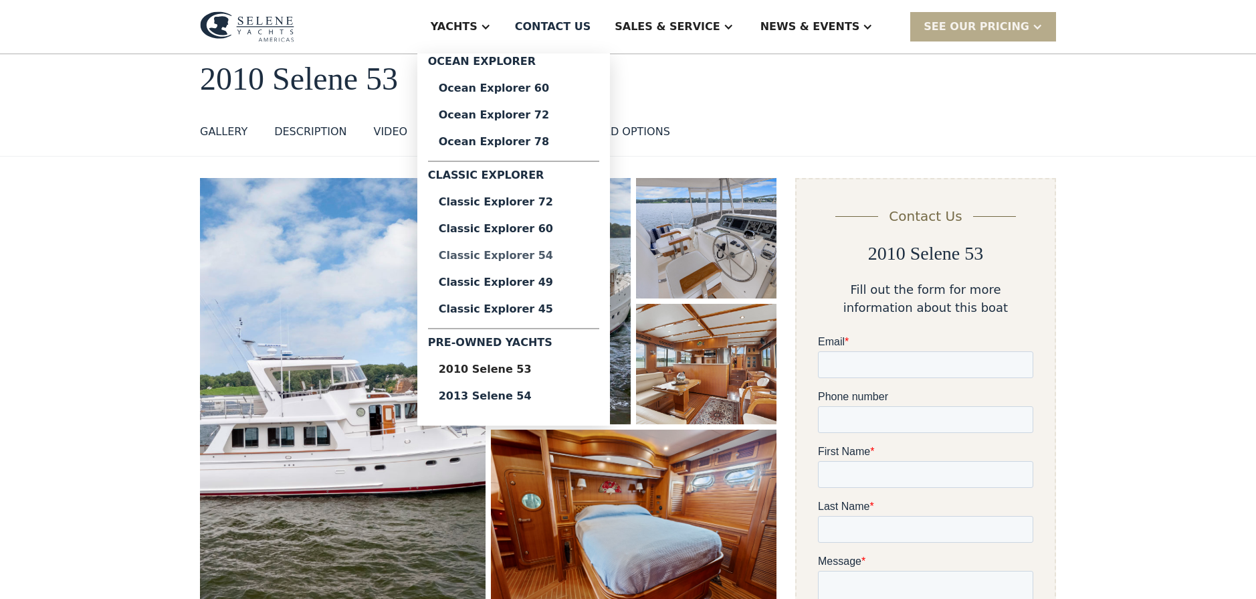
click at [557, 254] on div "Classic Explorer 54" at bounding box center [514, 255] width 150 height 11
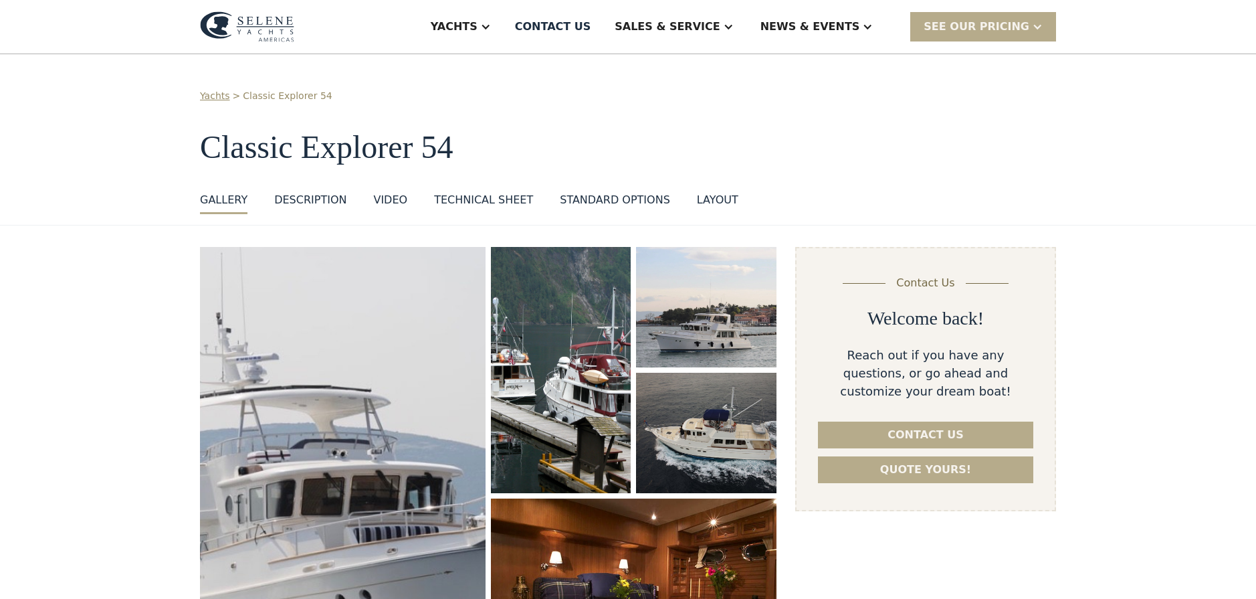
click at [575, 205] on div "standard options" at bounding box center [615, 200] width 110 height 16
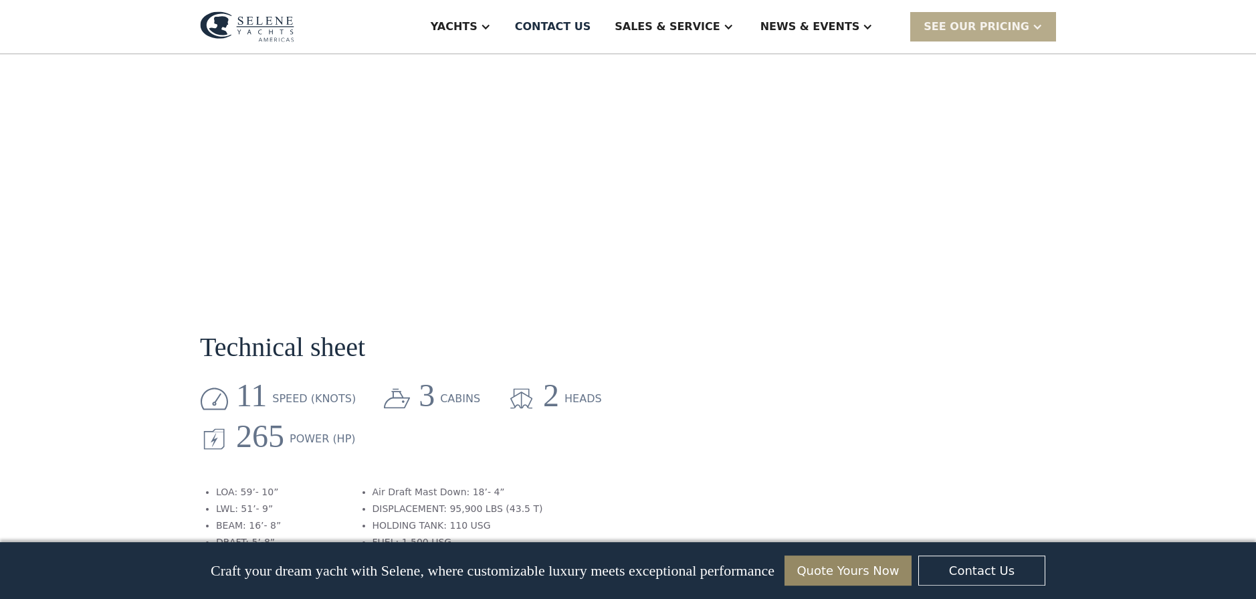
scroll to position [1357, 0]
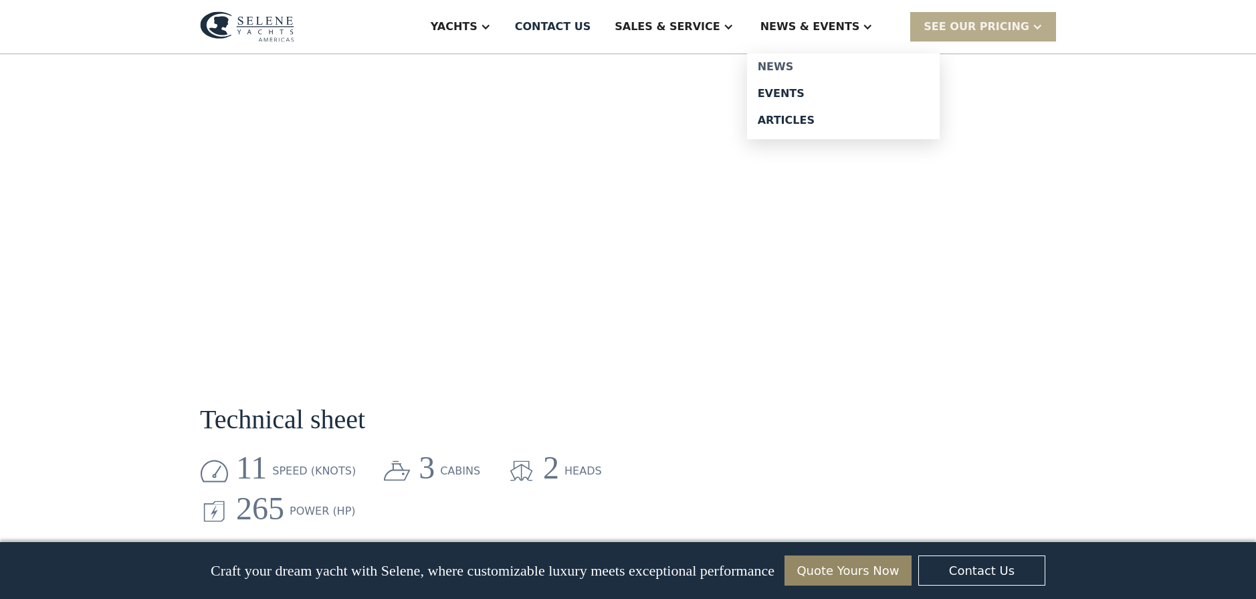
click at [811, 63] on div "News" at bounding box center [843, 67] width 171 height 11
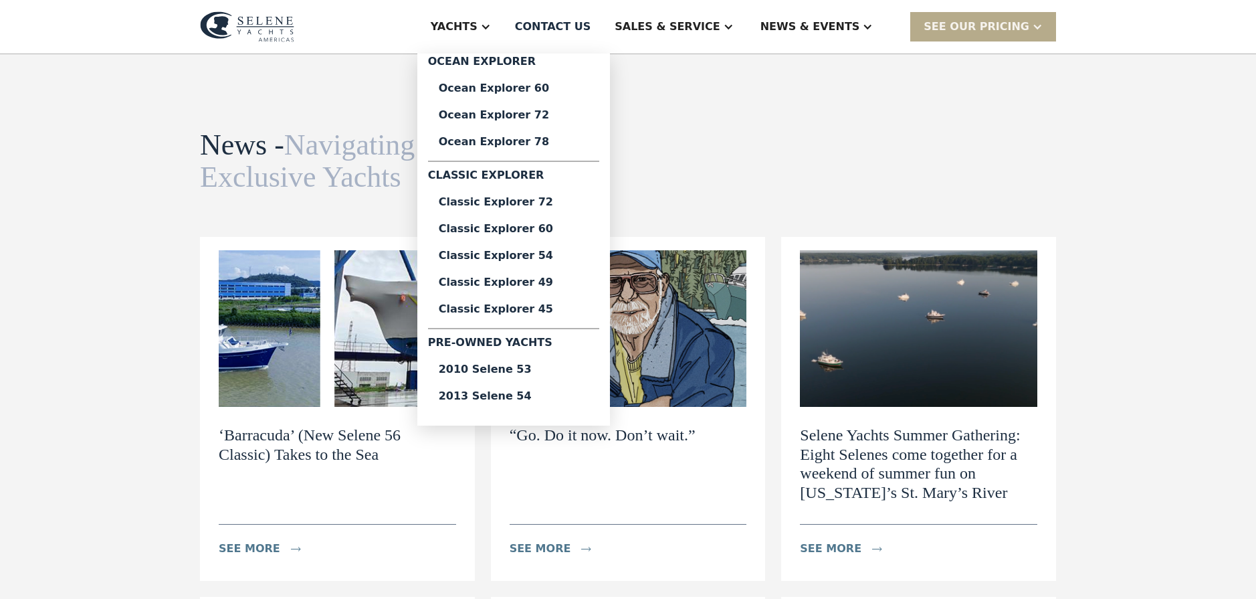
click at [478, 27] on div "Yachts" at bounding box center [454, 27] width 47 height 16
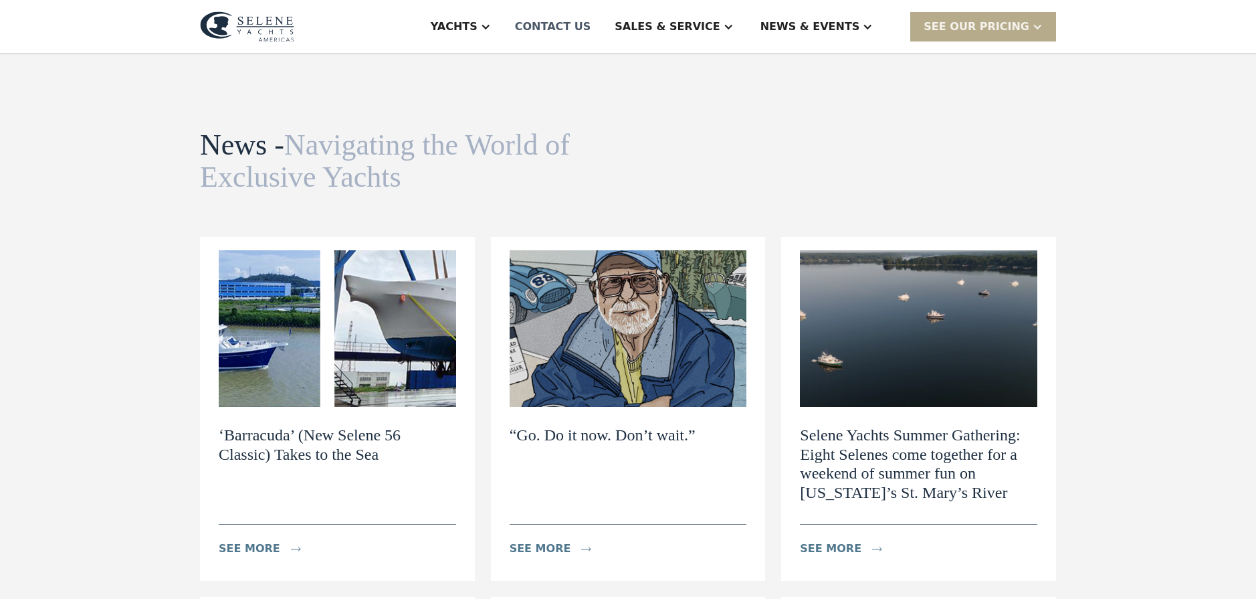
click at [591, 32] on div "Contact US" at bounding box center [553, 27] width 76 height 16
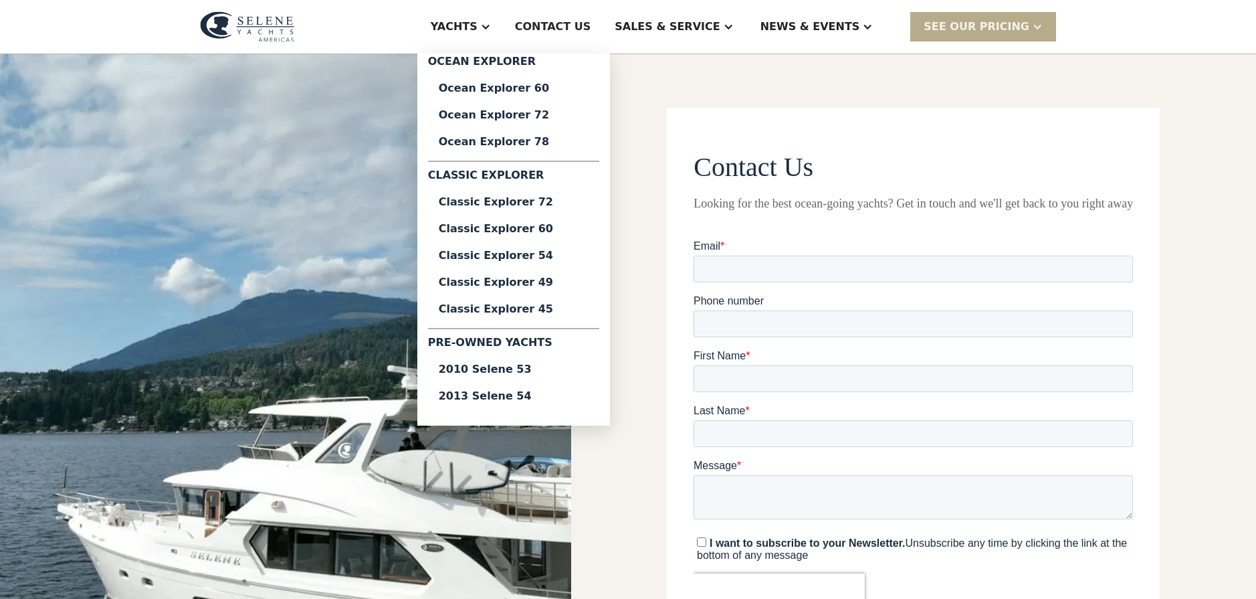
click at [504, 32] on div "Yachts" at bounding box center [460, 27] width 87 height 54
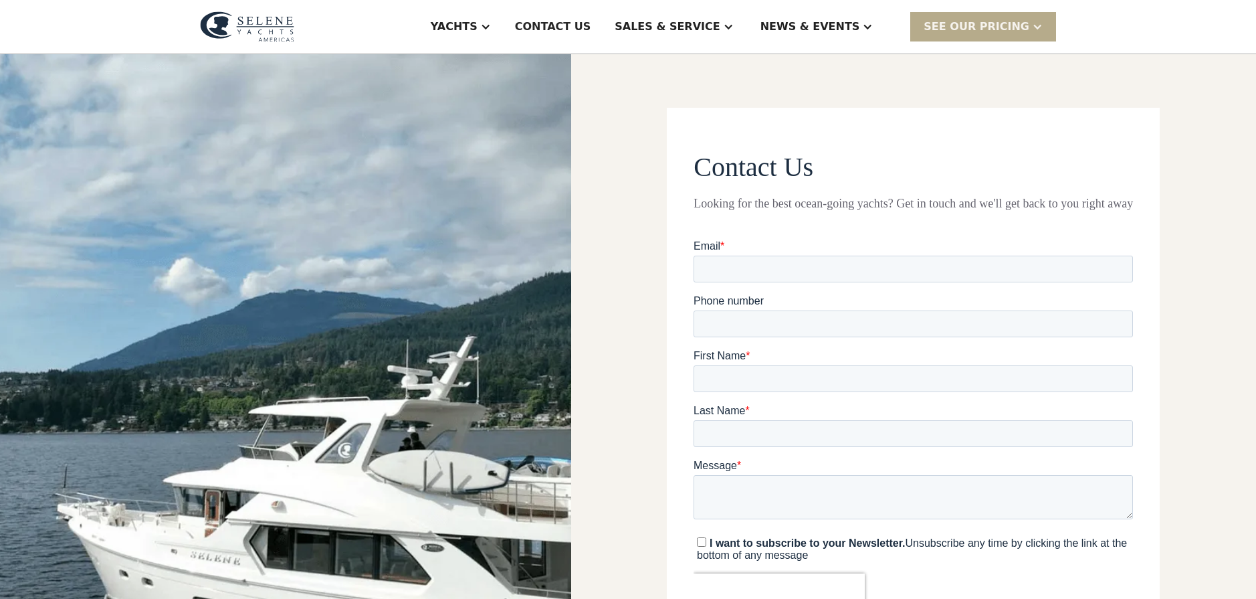
click at [491, 31] on div at bounding box center [485, 26] width 11 height 11
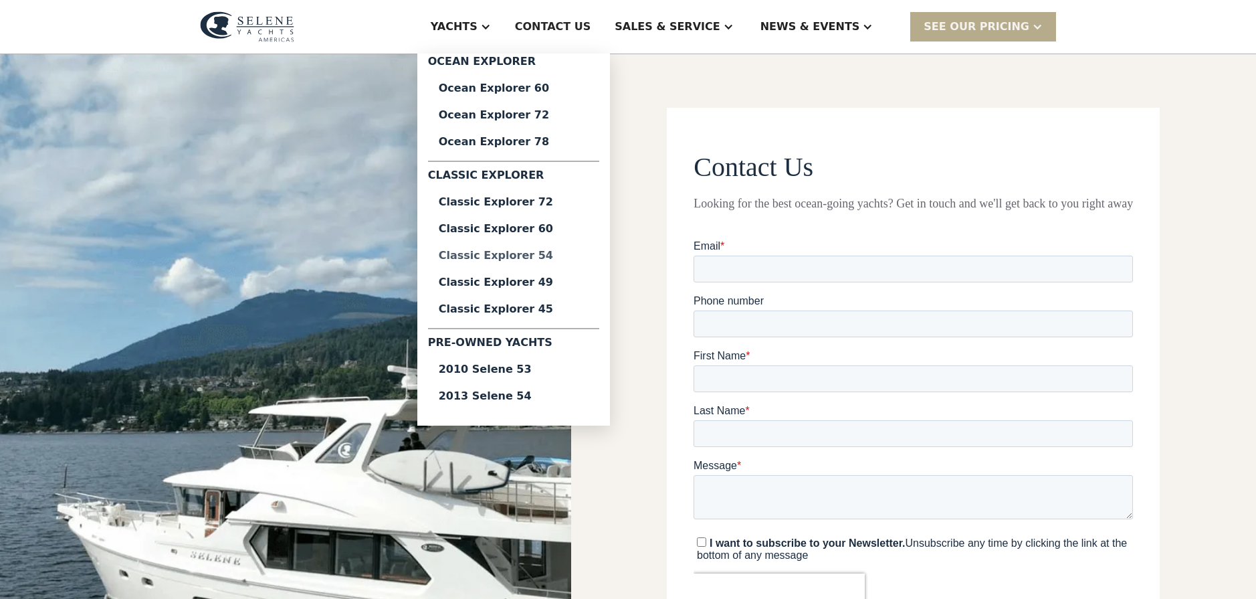
click at [574, 250] on div "Classic Explorer 54" at bounding box center [514, 255] width 150 height 11
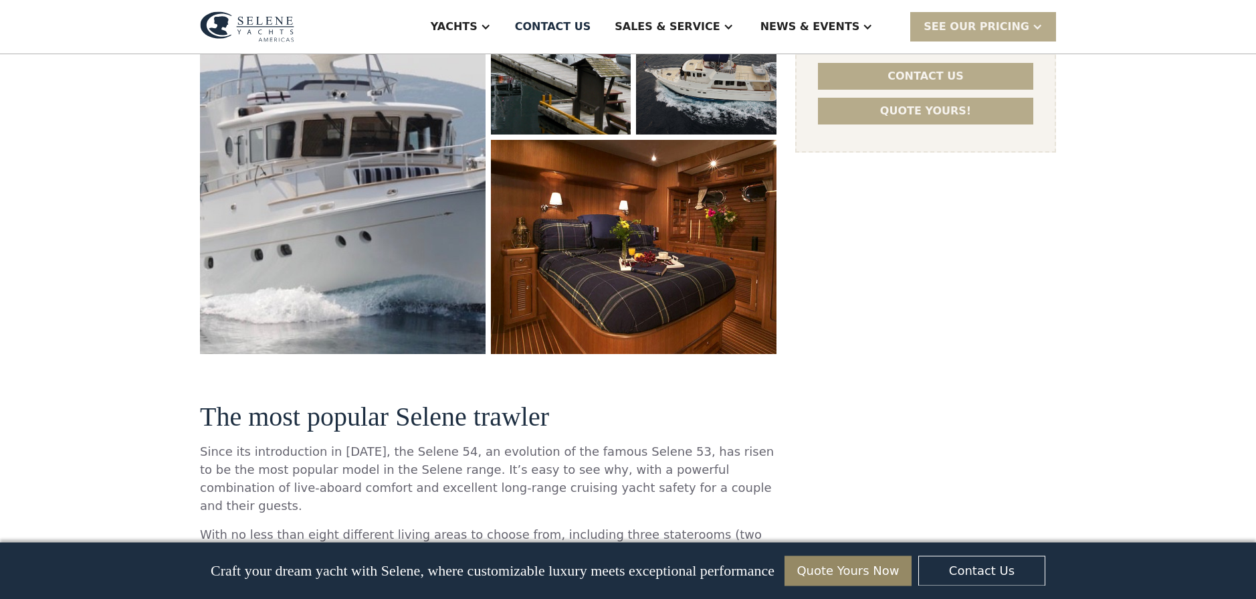
scroll to position [341, 0]
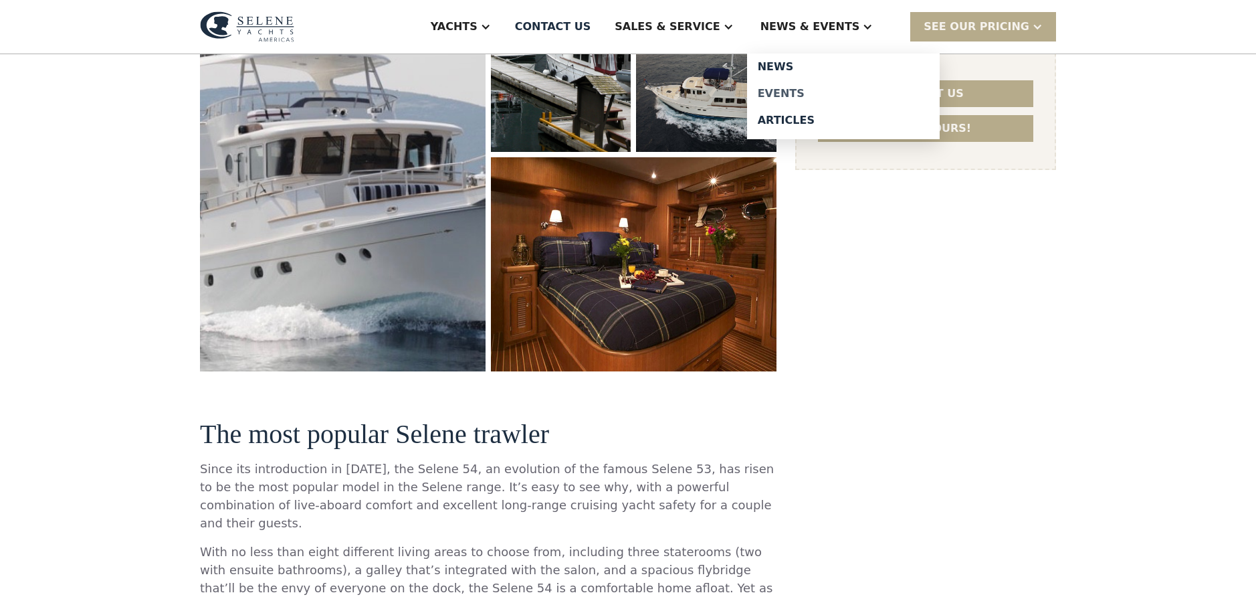
click at [825, 92] on div "Events" at bounding box center [843, 93] width 171 height 11
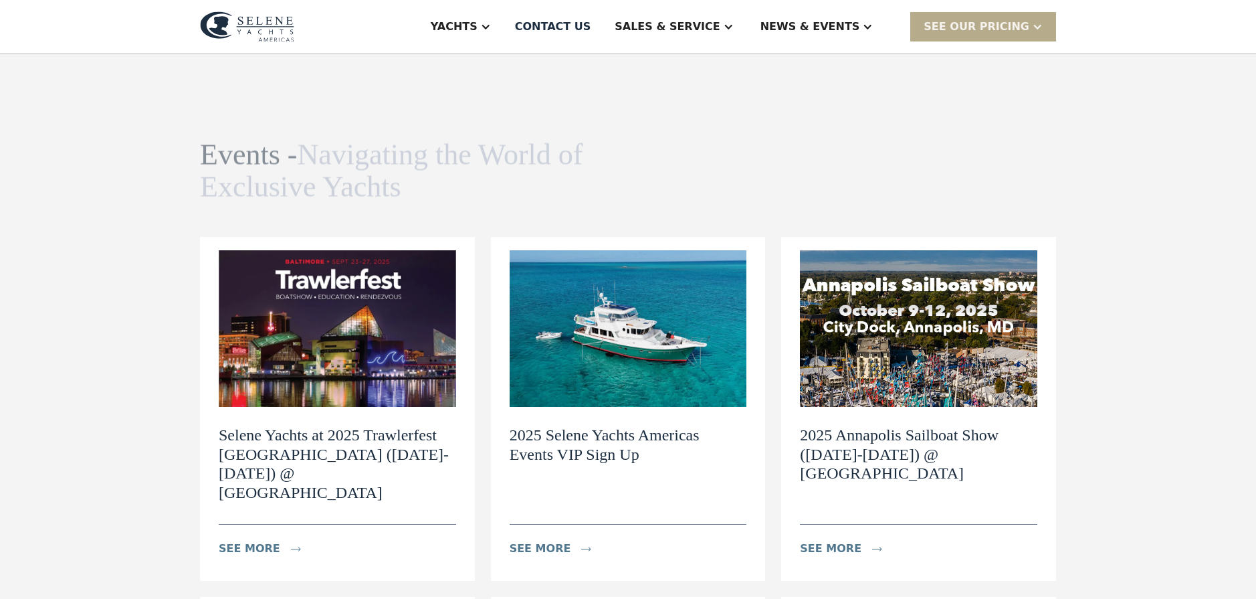
click at [343, 438] on h2 "Selene Yachts at 2025 Trawlerfest [GEOGRAPHIC_DATA] ([DATE]-[DATE]) @ [GEOGRAPH…" at bounding box center [338, 464] width 238 height 77
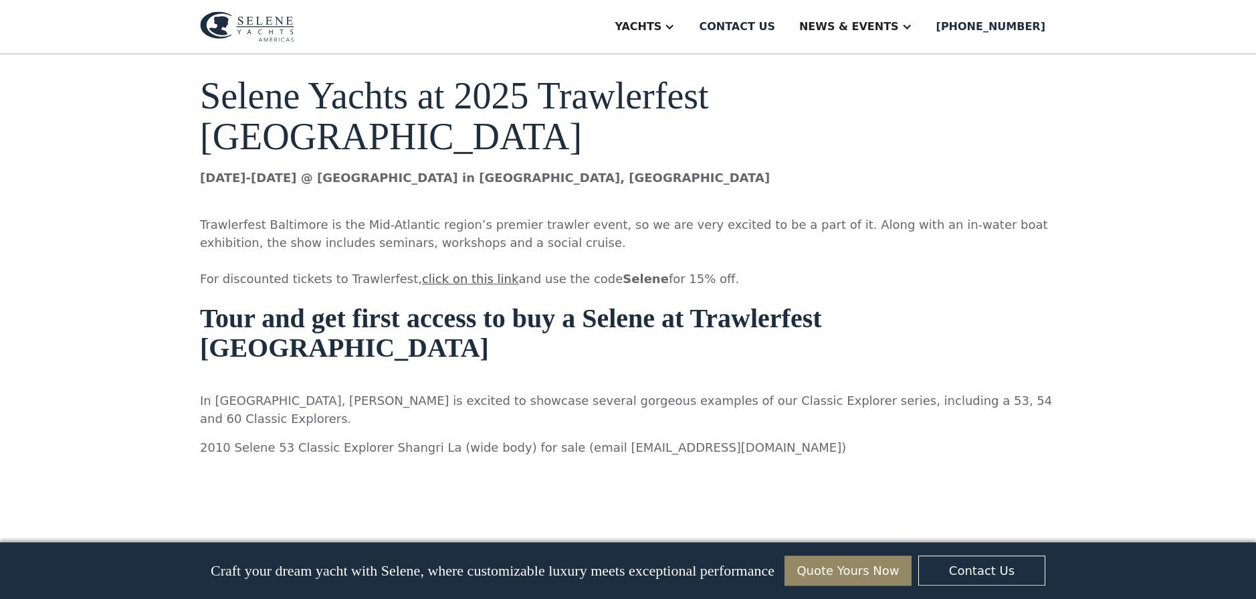
scroll to position [955, 0]
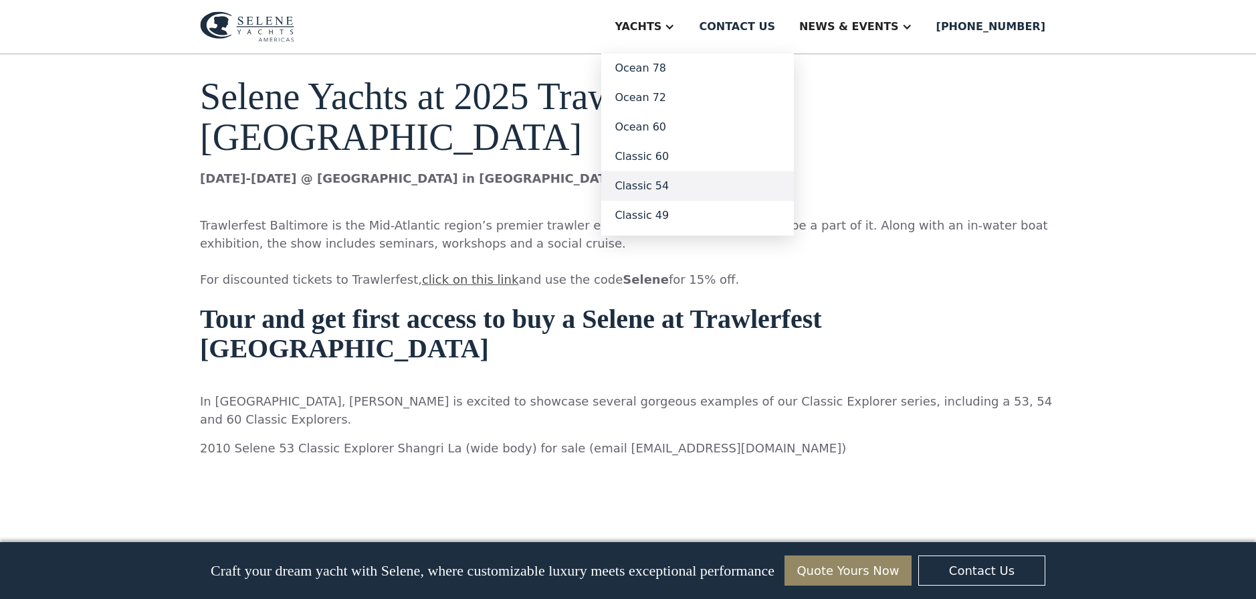
click at [713, 189] on link "Classic 54" at bounding box center [697, 185] width 193 height 29
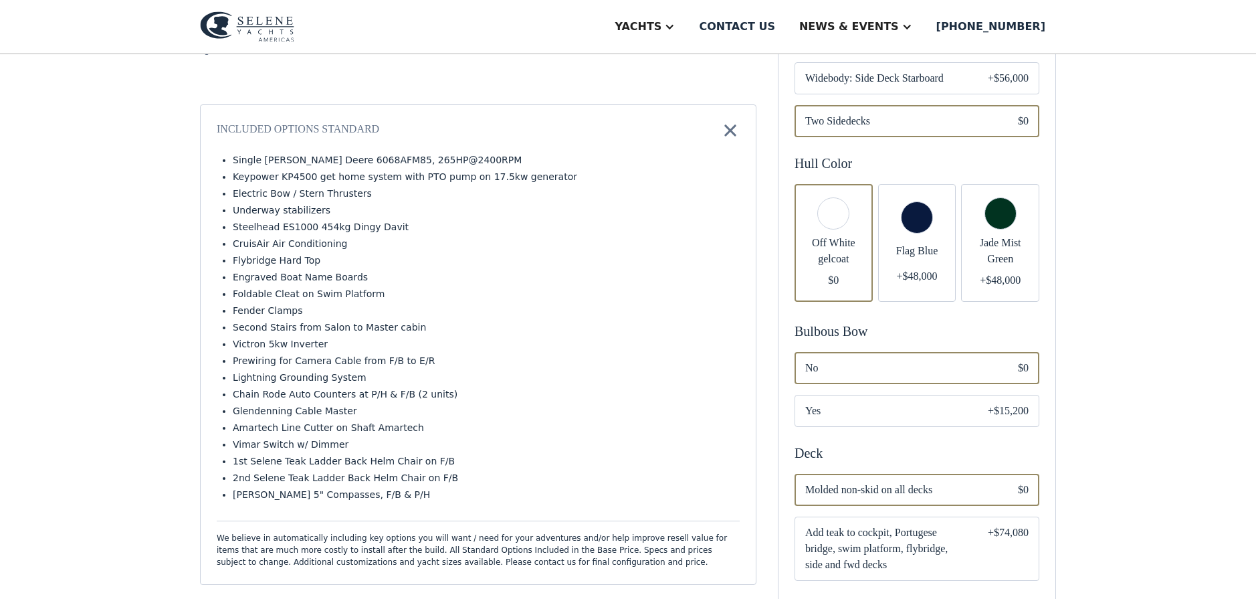
scroll to position [478, 0]
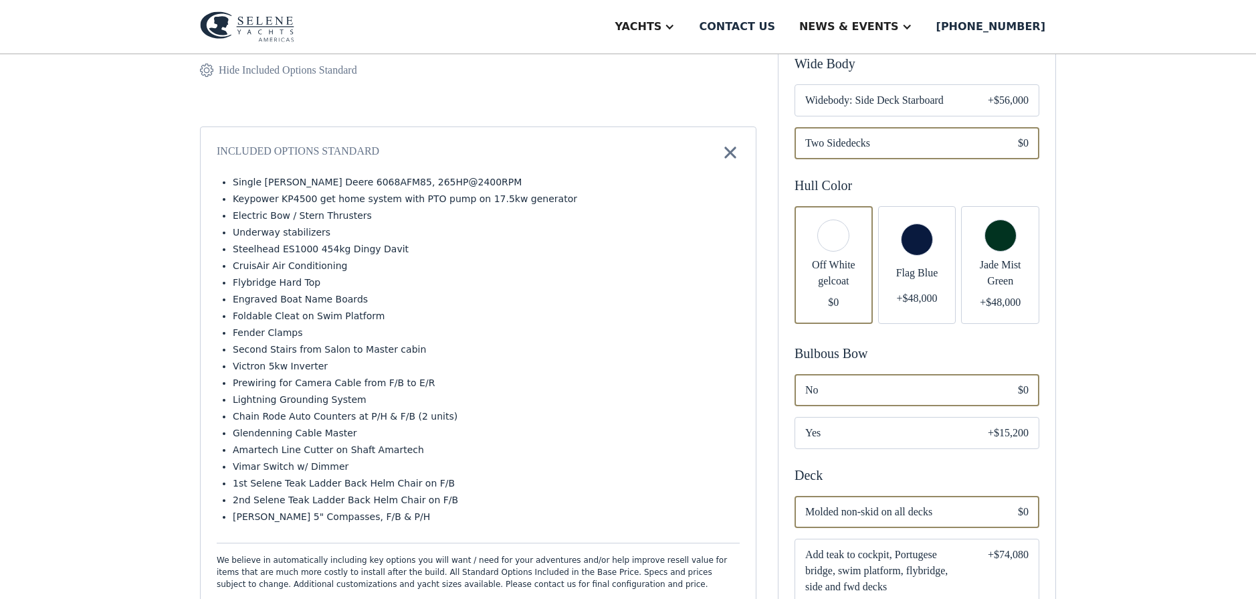
click at [927, 281] on span "Flag Blue" at bounding box center [917, 273] width 57 height 16
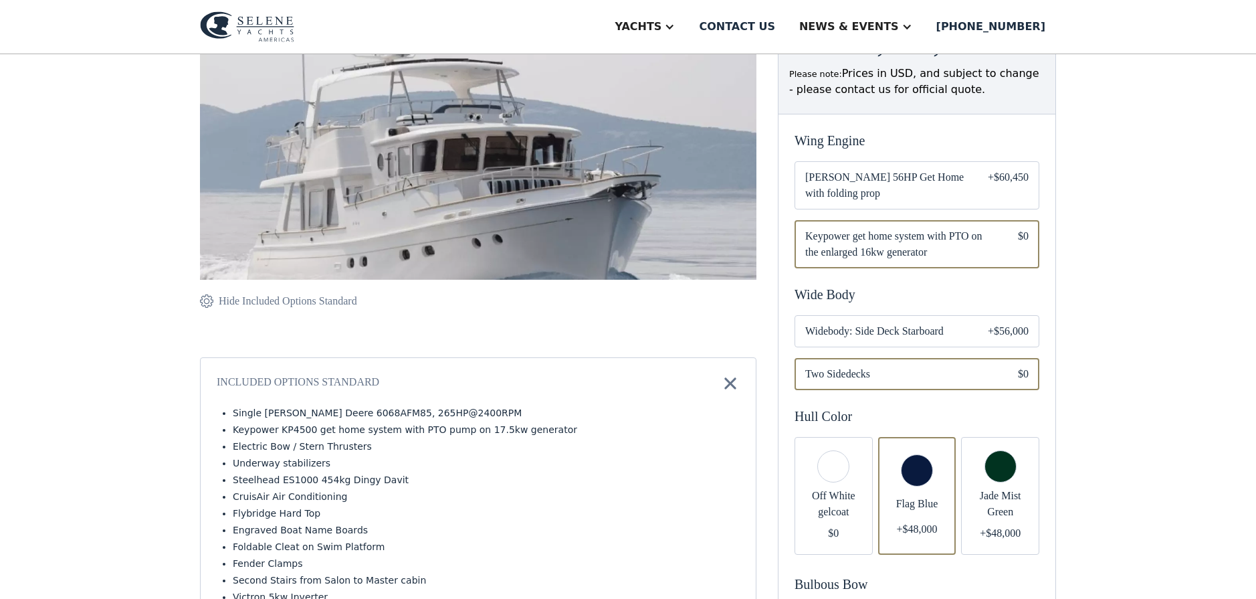
scroll to position [273, 0]
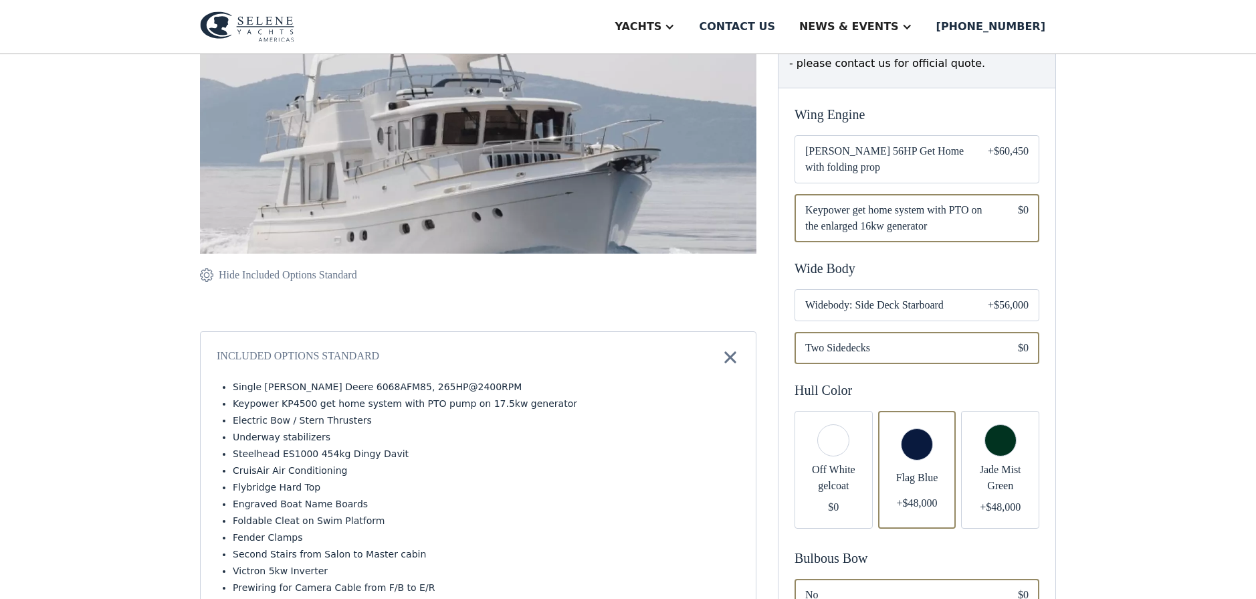
click at [906, 308] on span "Widebody: Side Deck Starboard" at bounding box center [886, 305] width 161 height 16
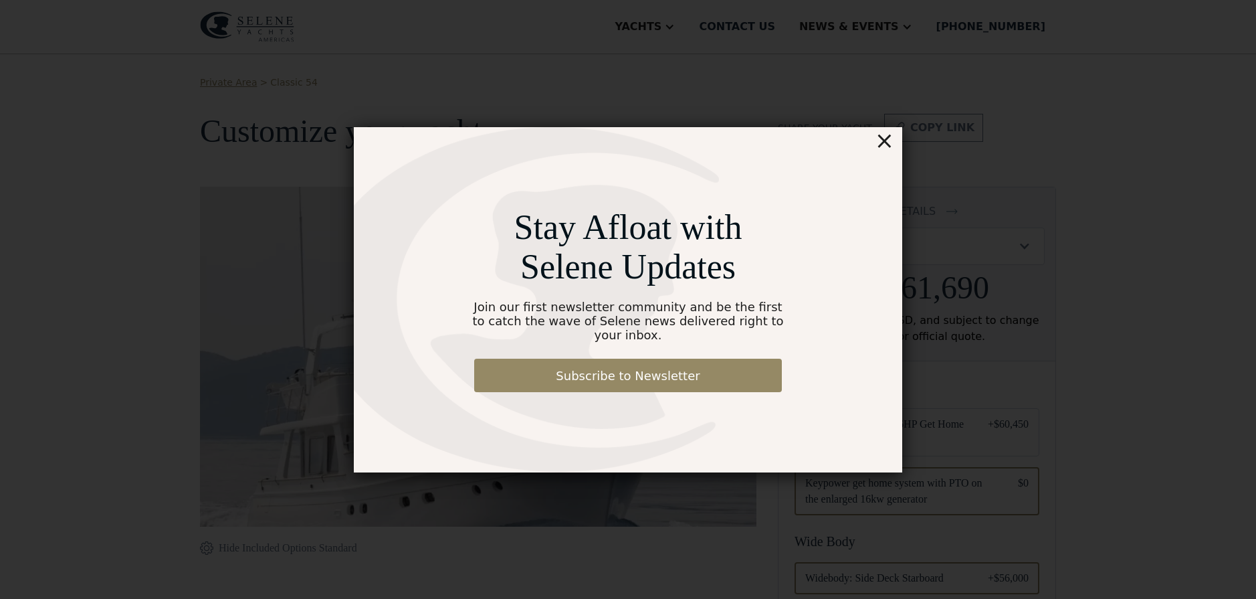
click at [880, 152] on div "×" at bounding box center [884, 140] width 19 height 27
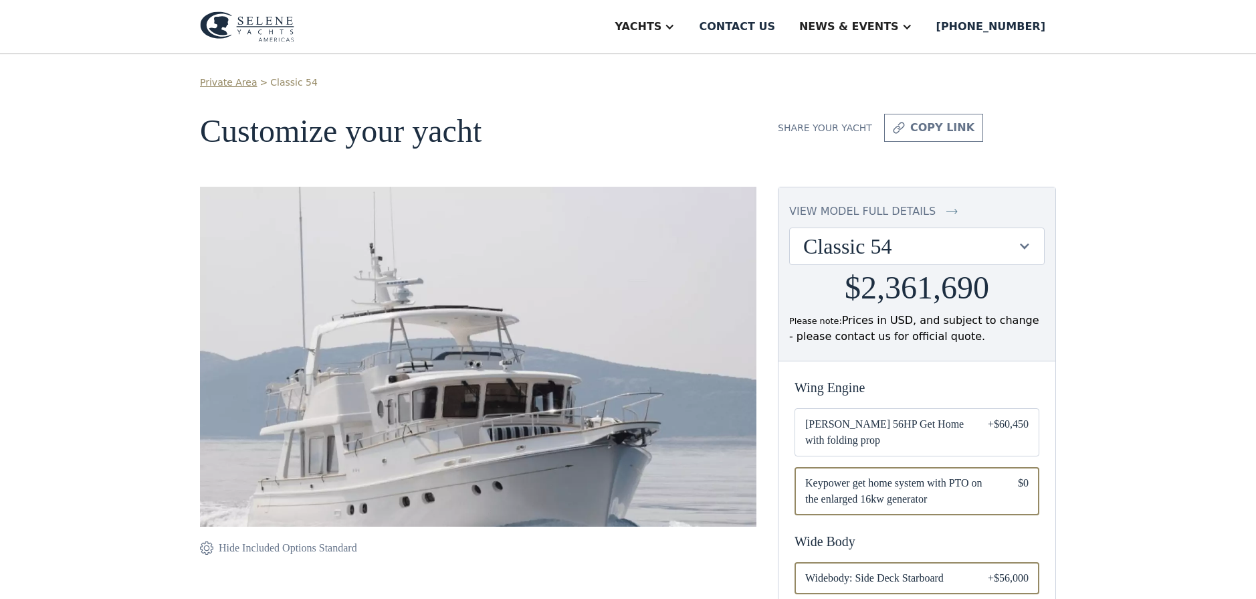
click at [284, 84] on link "Classic 54" at bounding box center [294, 83] width 48 height 14
click at [255, 32] on img at bounding box center [247, 26] width 94 height 31
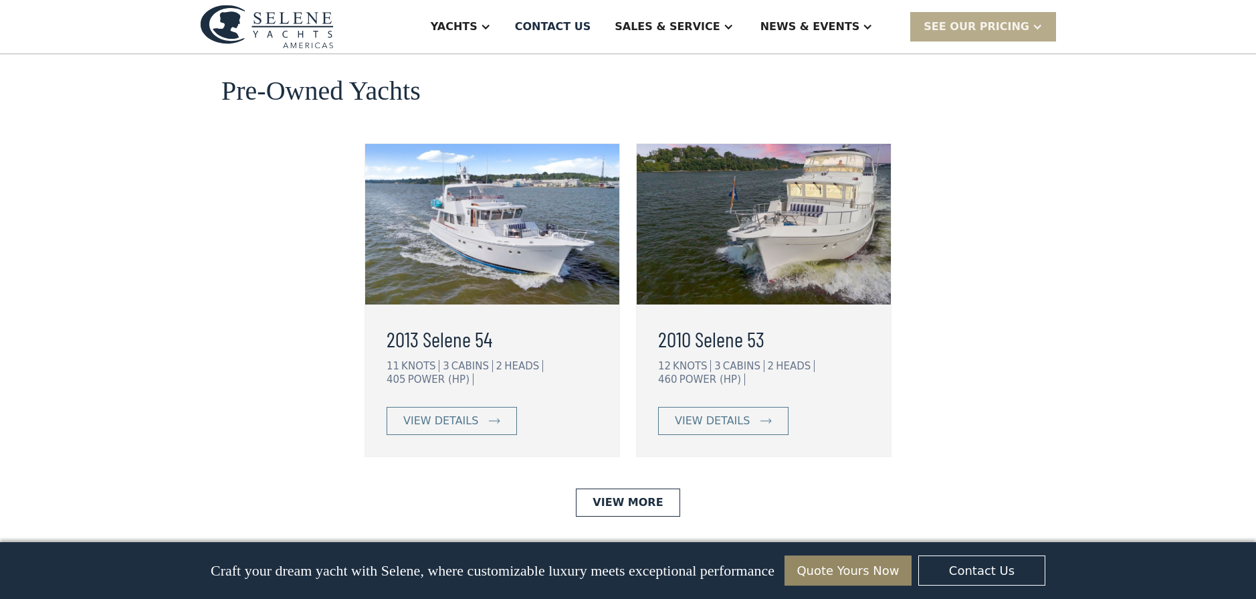
scroll to position [3549, 0]
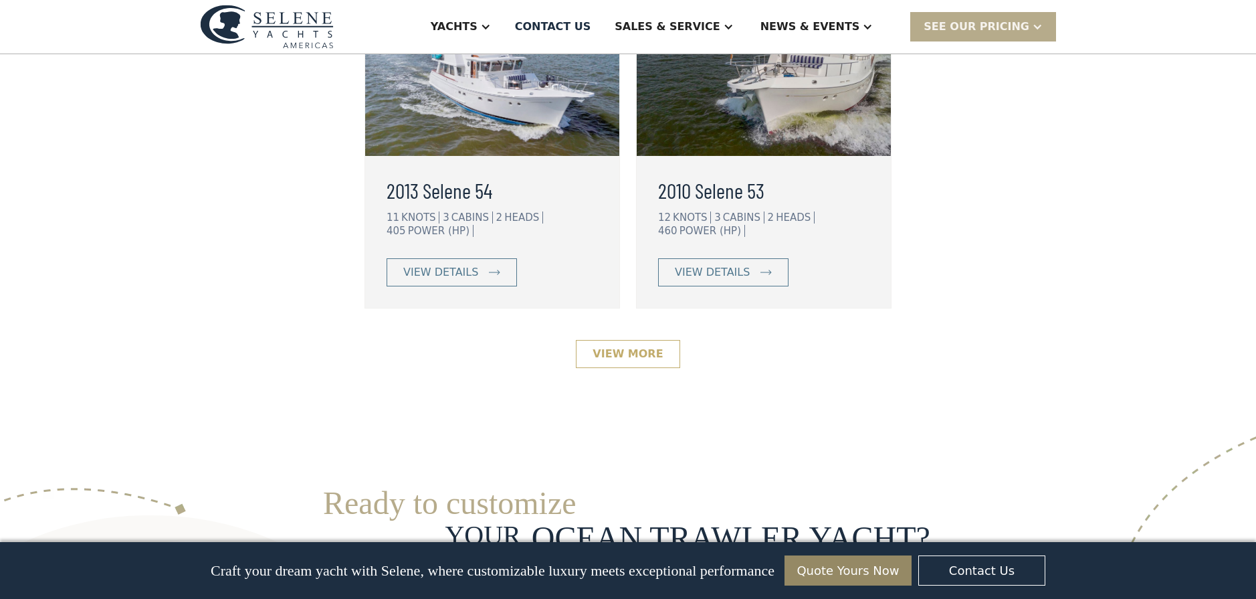
click at [610, 340] on link "View More" at bounding box center [628, 354] width 104 height 28
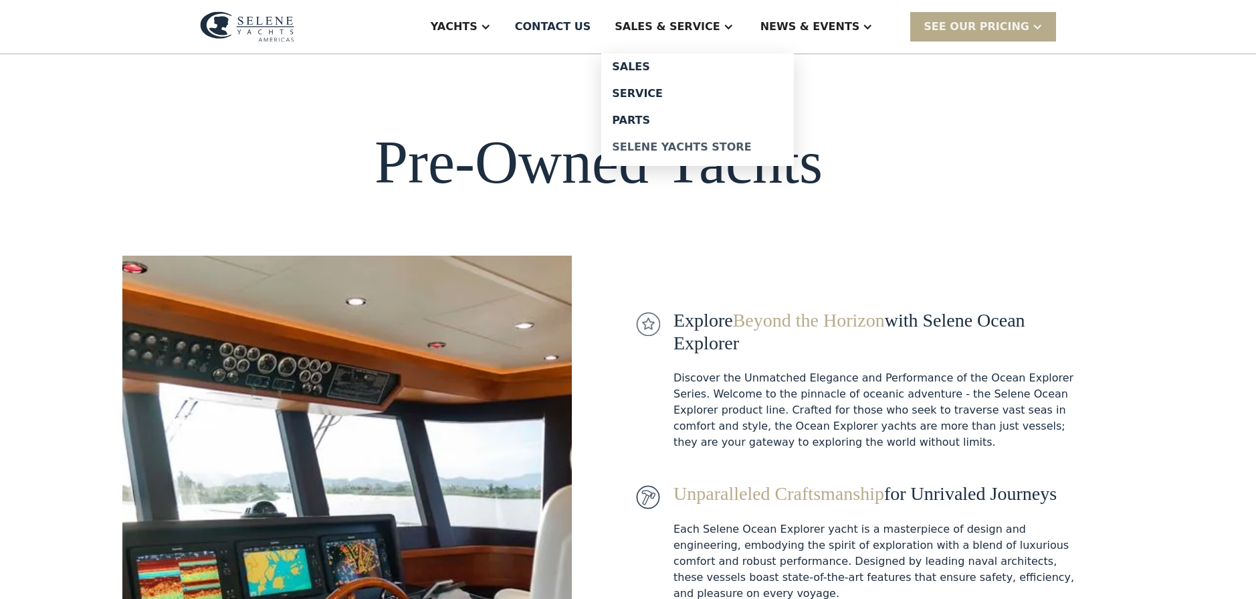
click at [728, 151] on div "Selene Yachts Store" at bounding box center [697, 147] width 171 height 11
